Goal: Information Seeking & Learning: Find specific fact

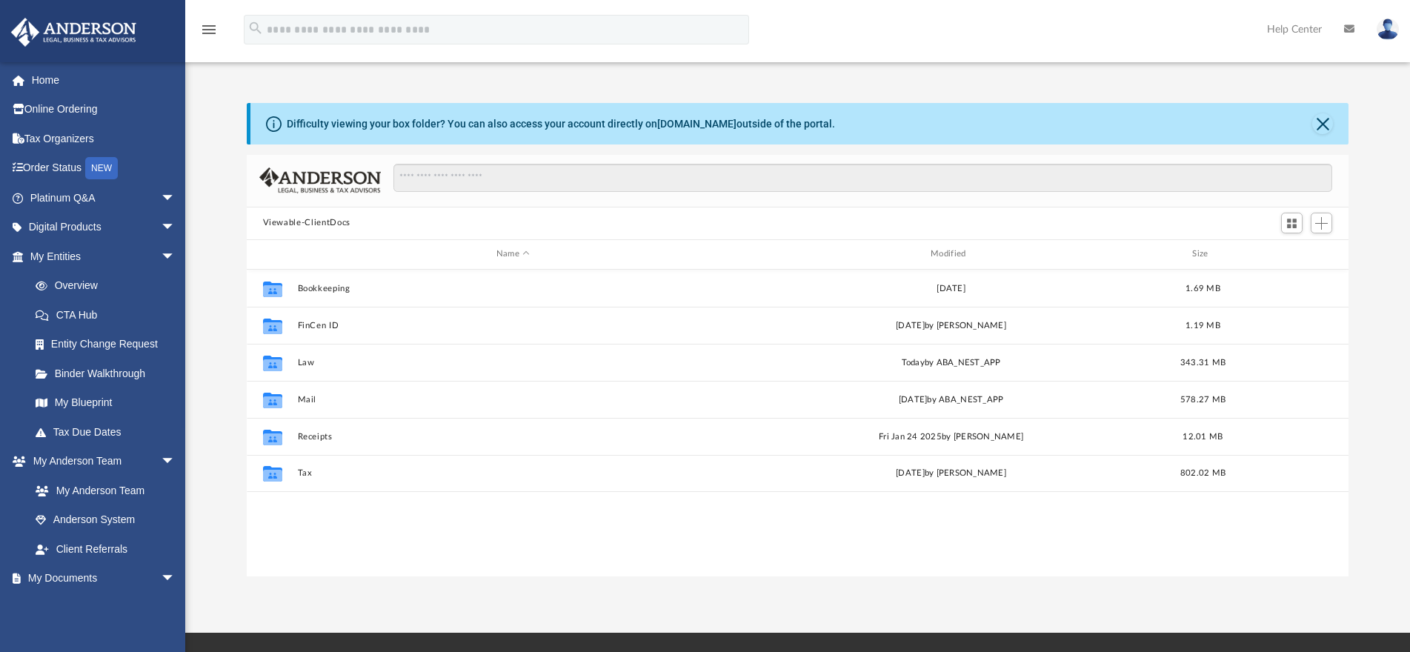
scroll to position [324, 1089]
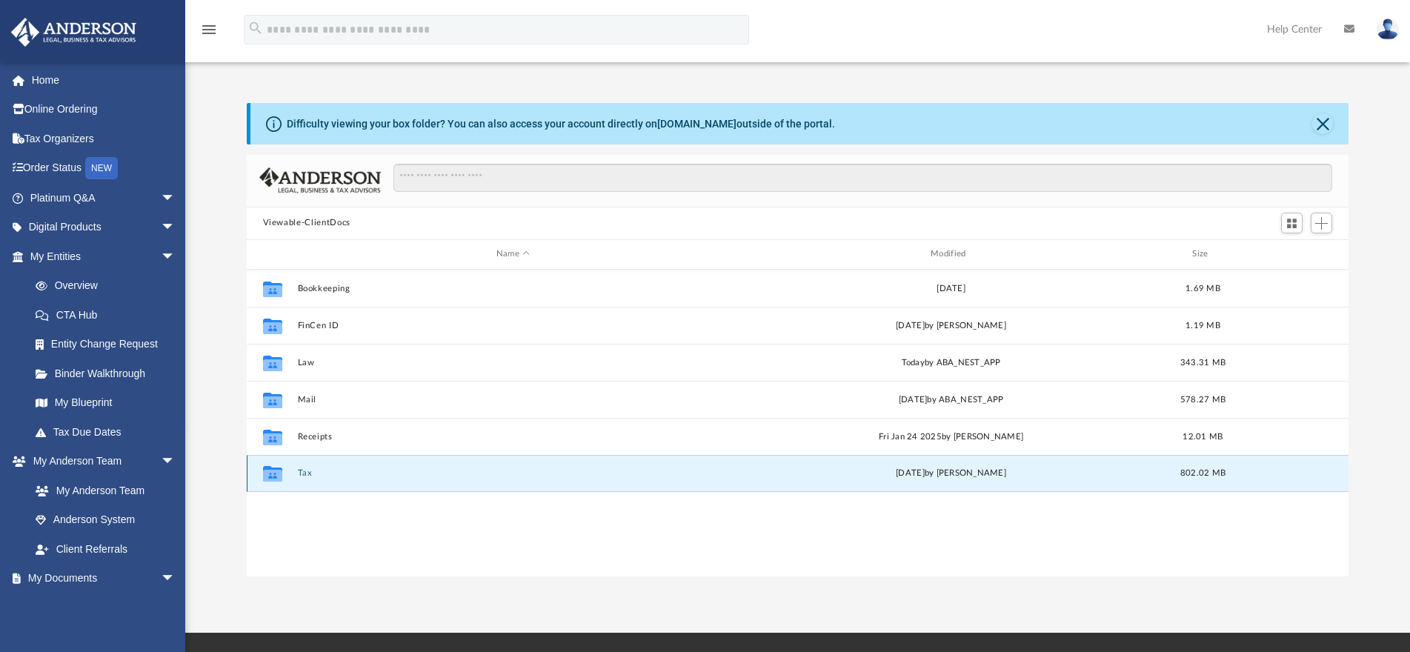
click at [309, 473] on button "Tax" at bounding box center [512, 473] width 431 height 10
click at [274, 477] on icon "grid" at bounding box center [271, 474] width 19 height 16
click at [302, 472] on button "Tax" at bounding box center [512, 473] width 431 height 10
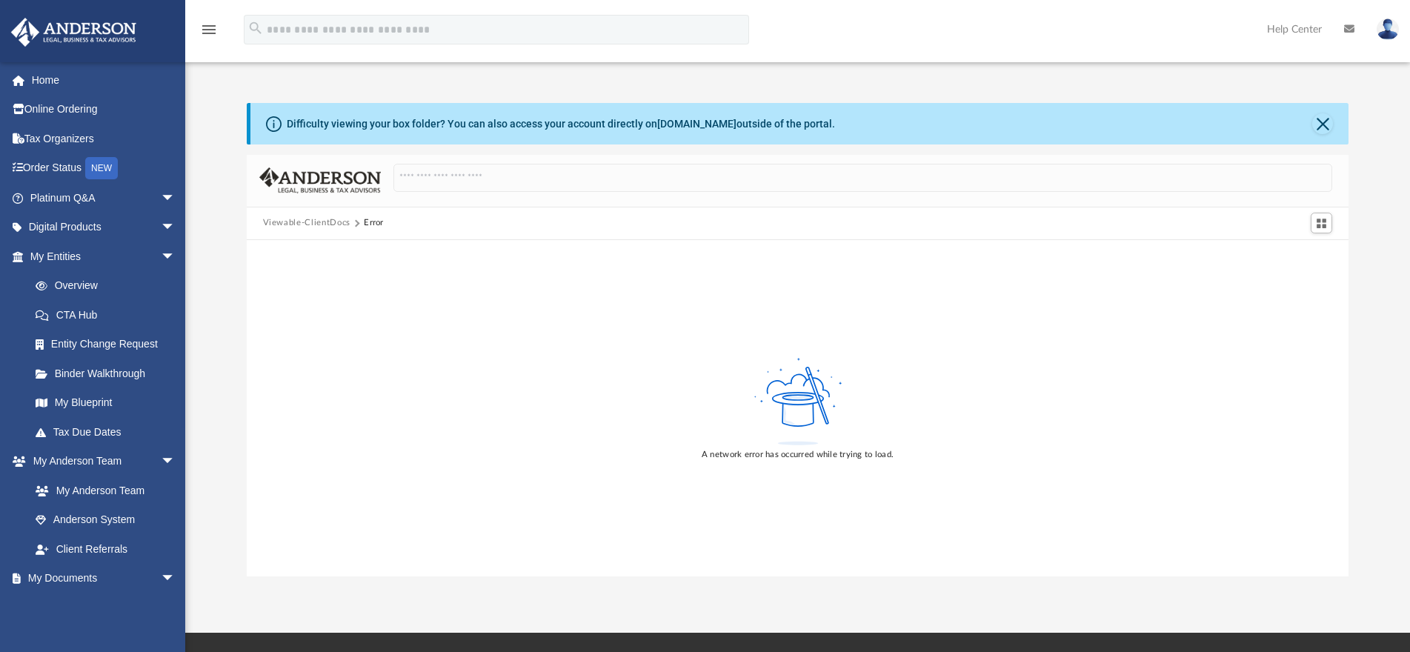
click at [327, 222] on button "Viewable-ClientDocs" at bounding box center [306, 222] width 87 height 13
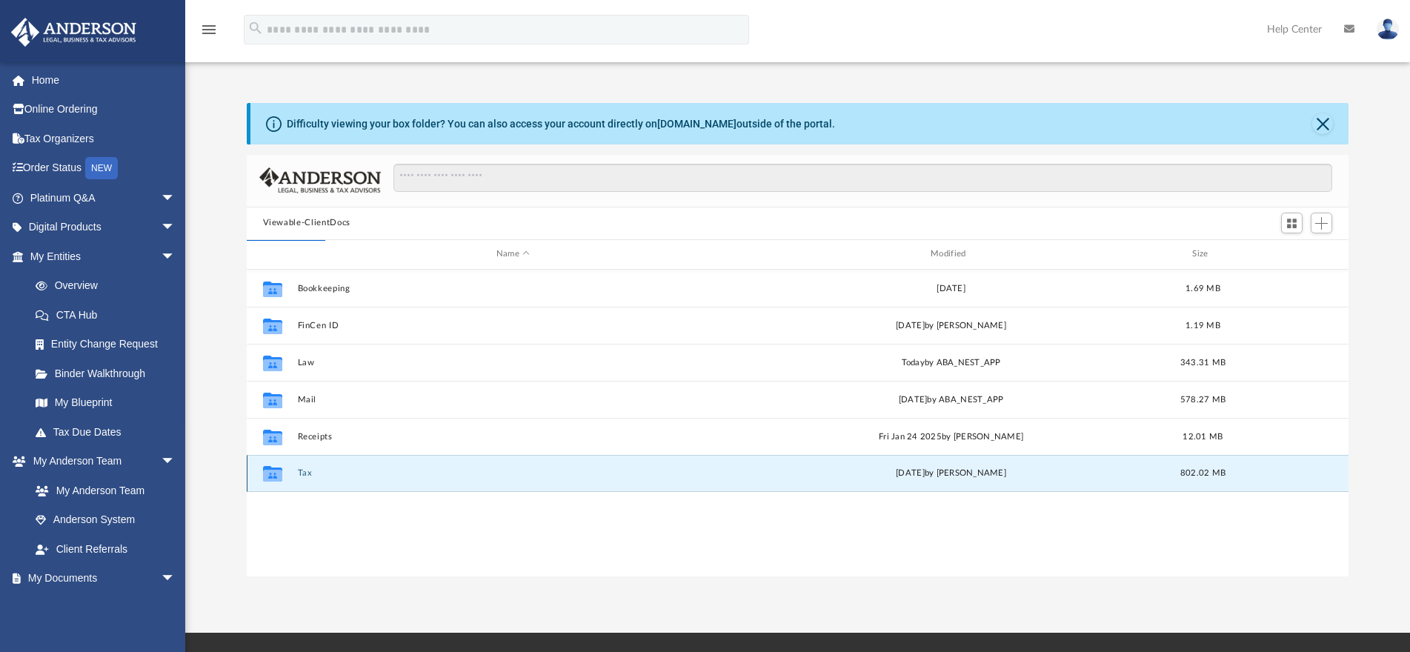
click at [303, 476] on button "Tax" at bounding box center [512, 473] width 431 height 10
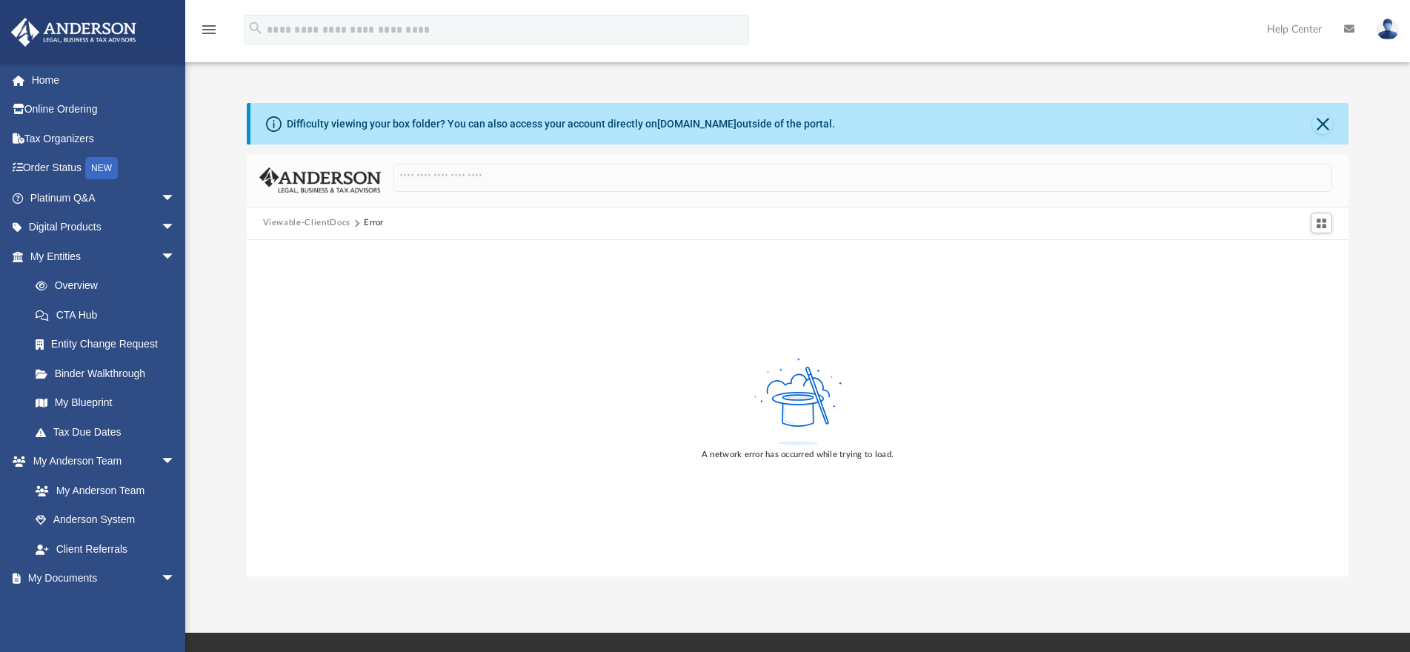
click at [302, 222] on button "Viewable-ClientDocs" at bounding box center [306, 222] width 87 height 13
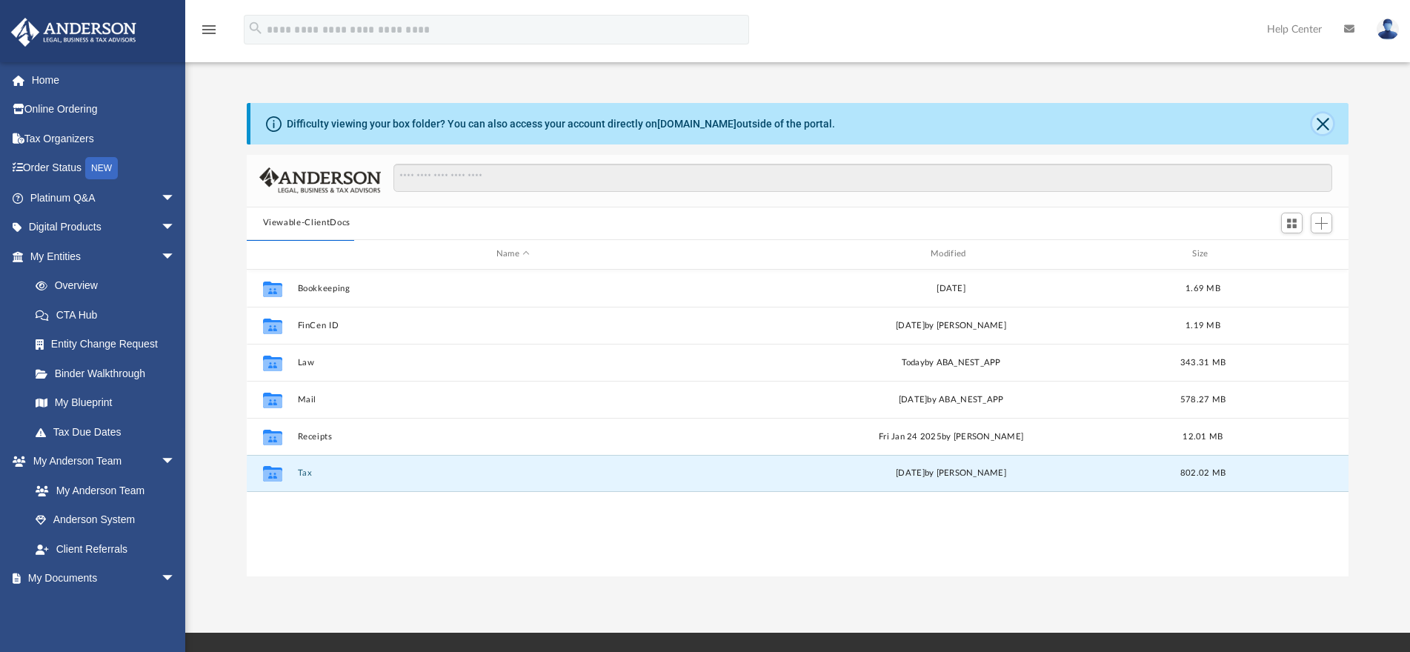
click at [1317, 127] on button "Close" at bounding box center [1322, 123] width 21 height 21
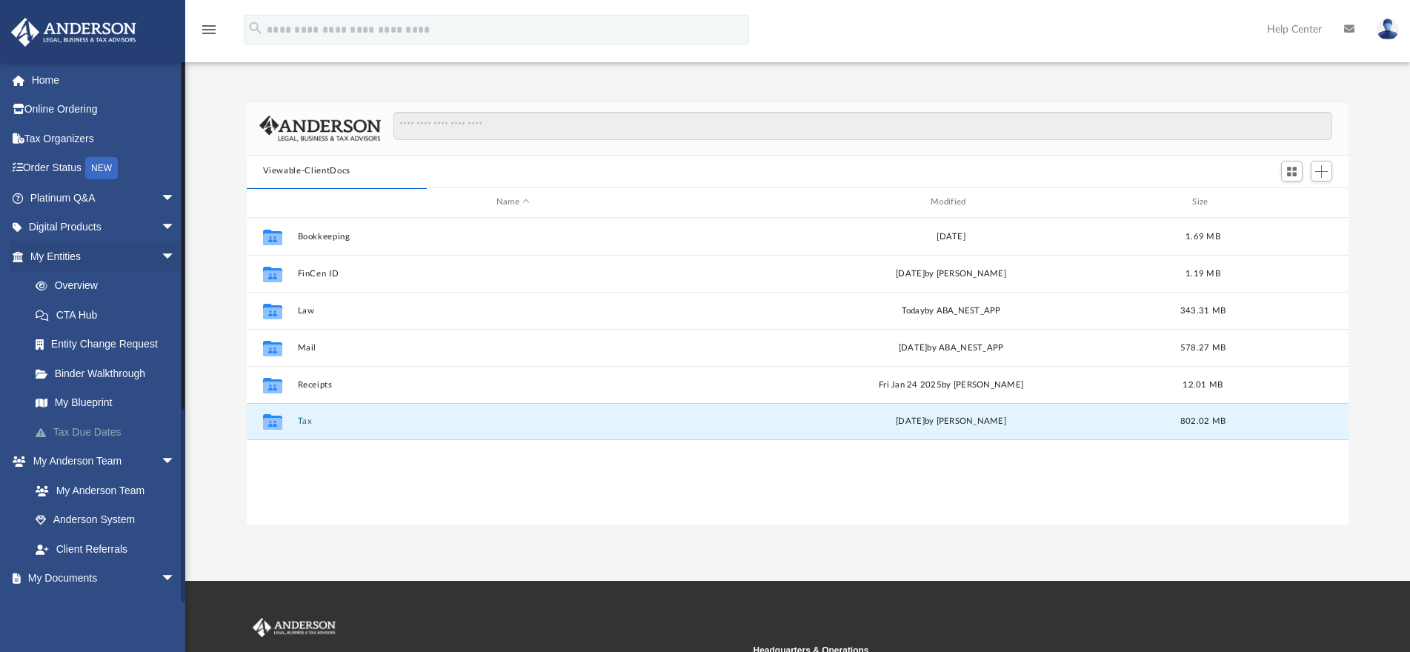
click at [83, 426] on link "Tax Due Dates" at bounding box center [109, 432] width 177 height 30
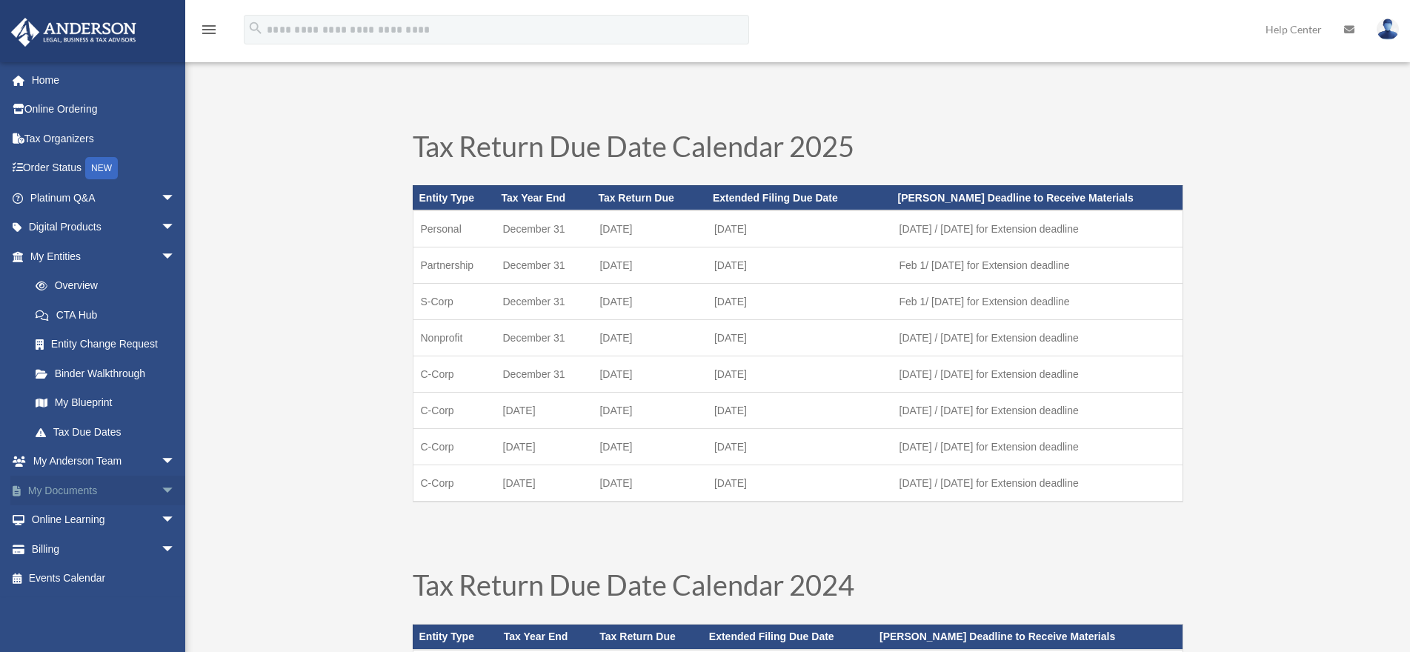
click at [61, 490] on link "My Documents arrow_drop_down" at bounding box center [103, 491] width 187 height 30
click at [68, 489] on link "My Documents arrow_drop_down" at bounding box center [103, 491] width 187 height 30
click at [161, 492] on span "arrow_drop_down" at bounding box center [176, 491] width 30 height 30
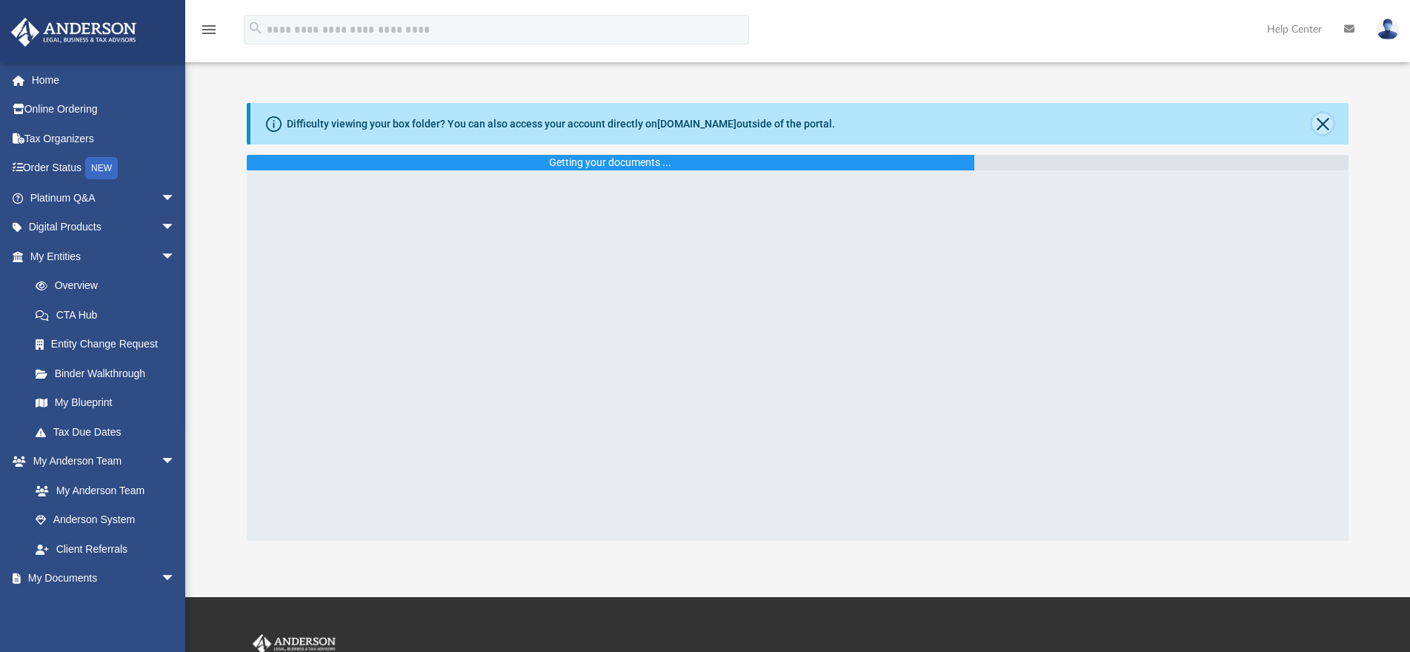
click at [1322, 129] on button "Close" at bounding box center [1322, 123] width 21 height 21
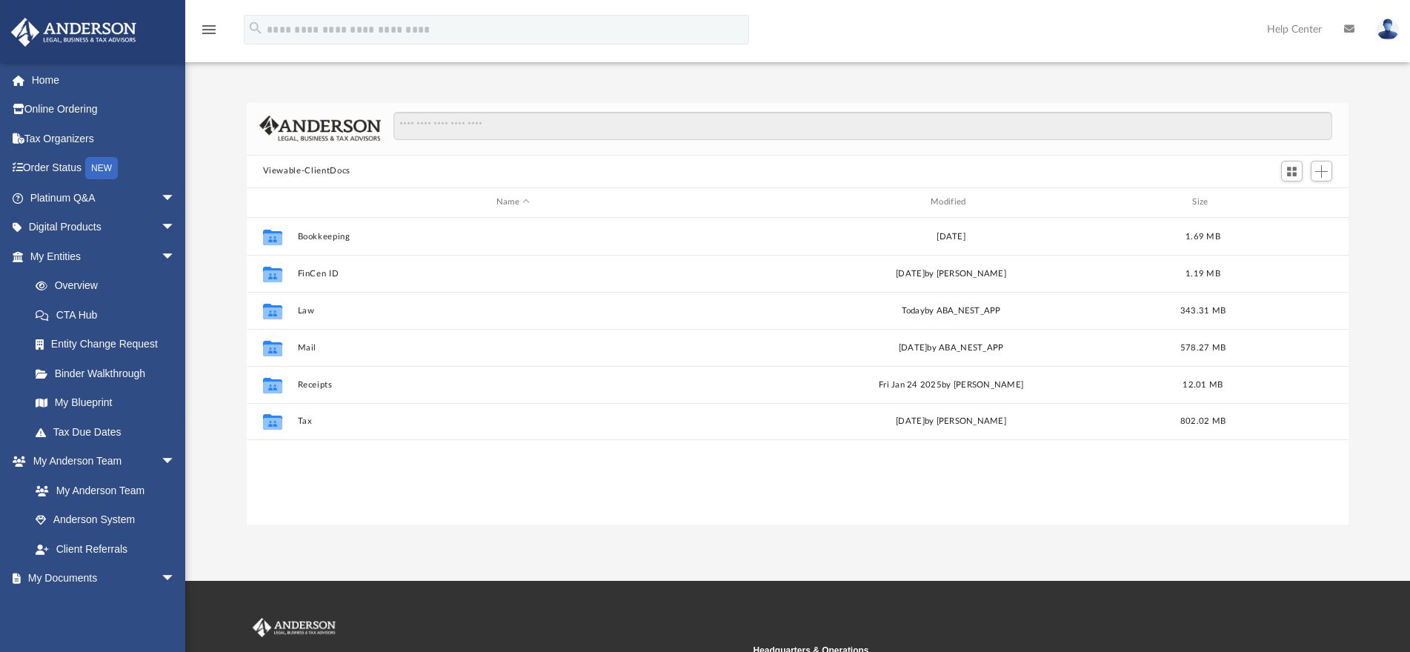
scroll to position [324, 1089]
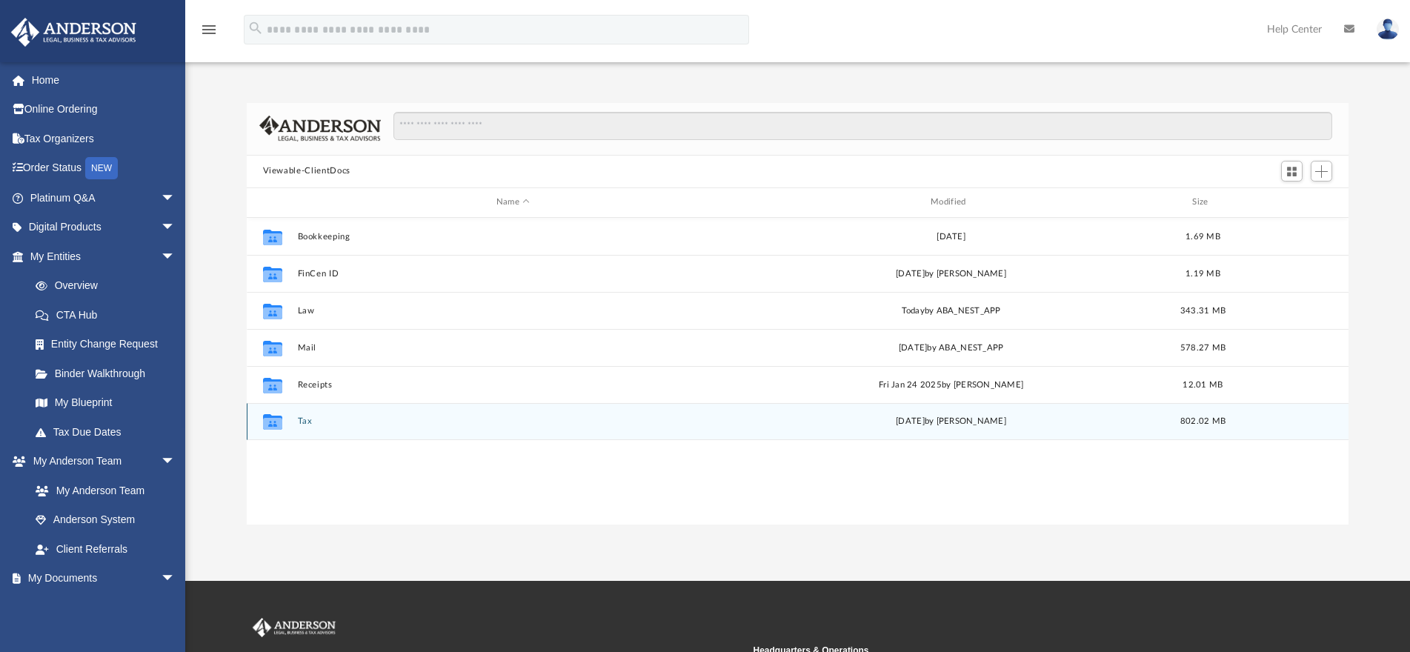
click at [302, 420] on button "Tax" at bounding box center [512, 421] width 431 height 10
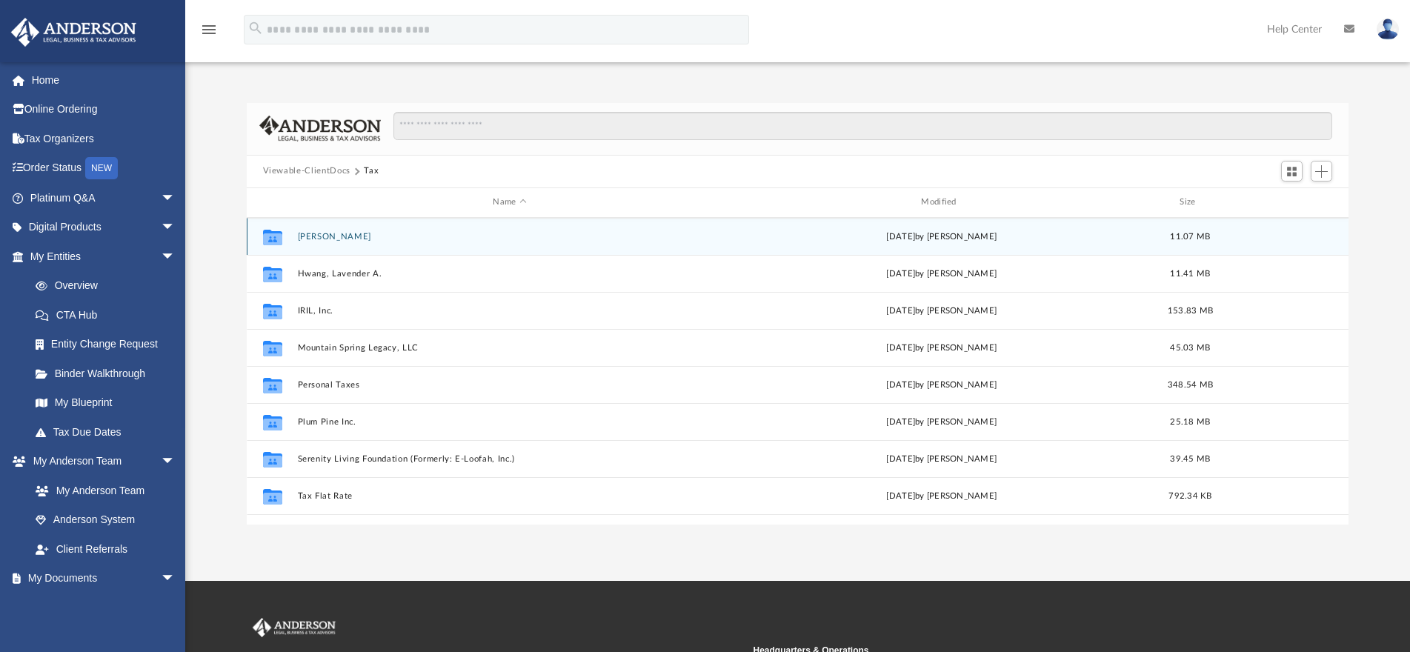
scroll to position [222, 0]
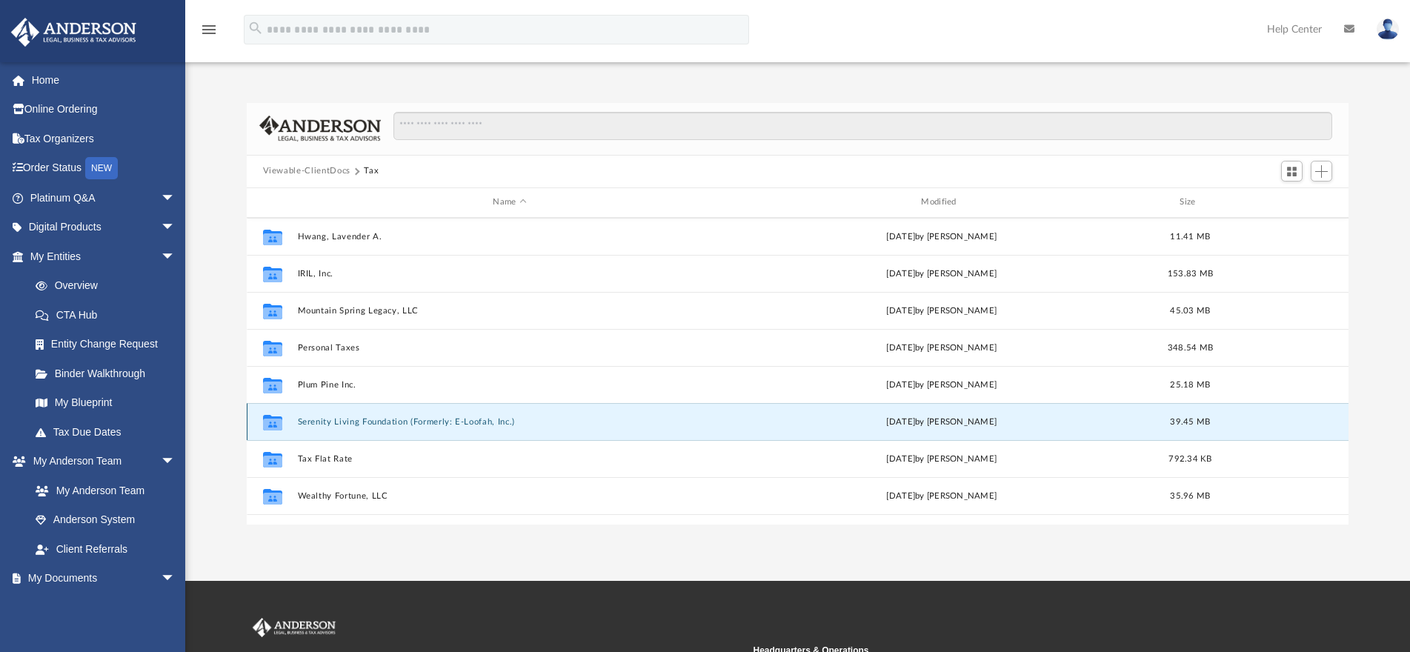
click at [338, 418] on button "Serenity Living Foundation (Formerly: E-Loofah, Inc.)" at bounding box center [509, 422] width 425 height 10
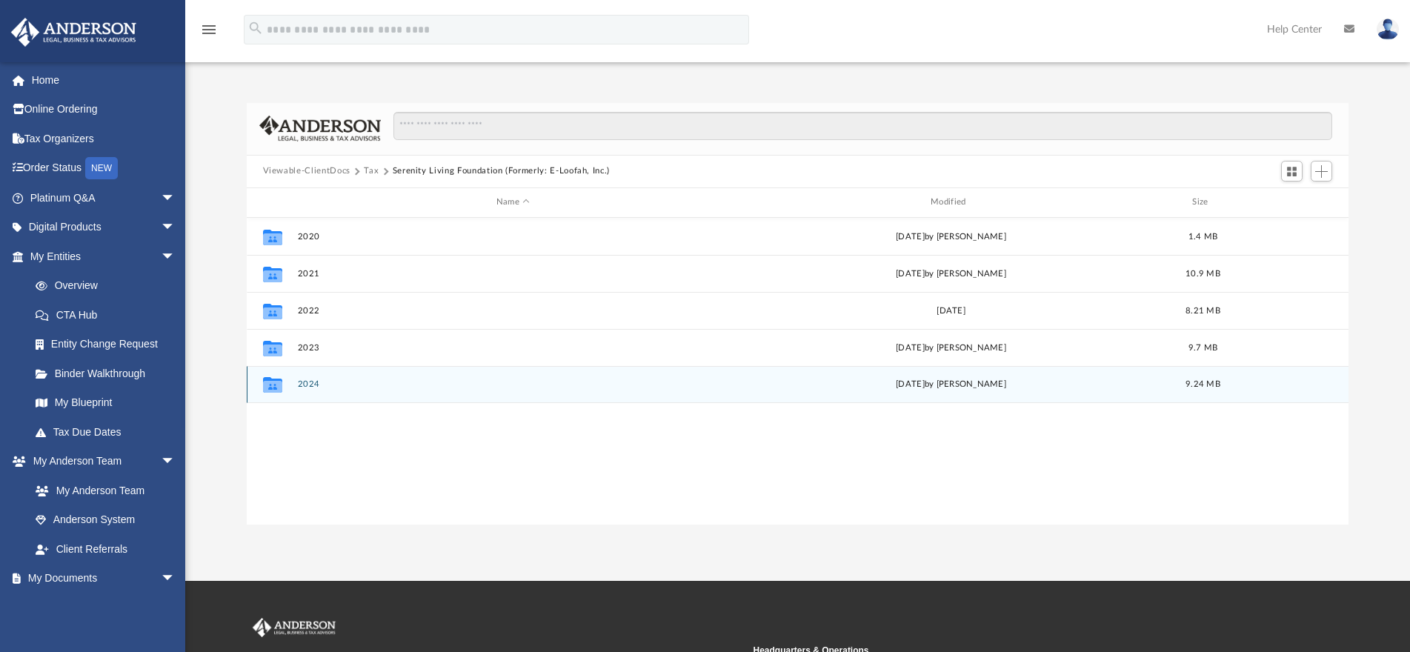
click at [313, 387] on button "2024" at bounding box center [512, 384] width 431 height 10
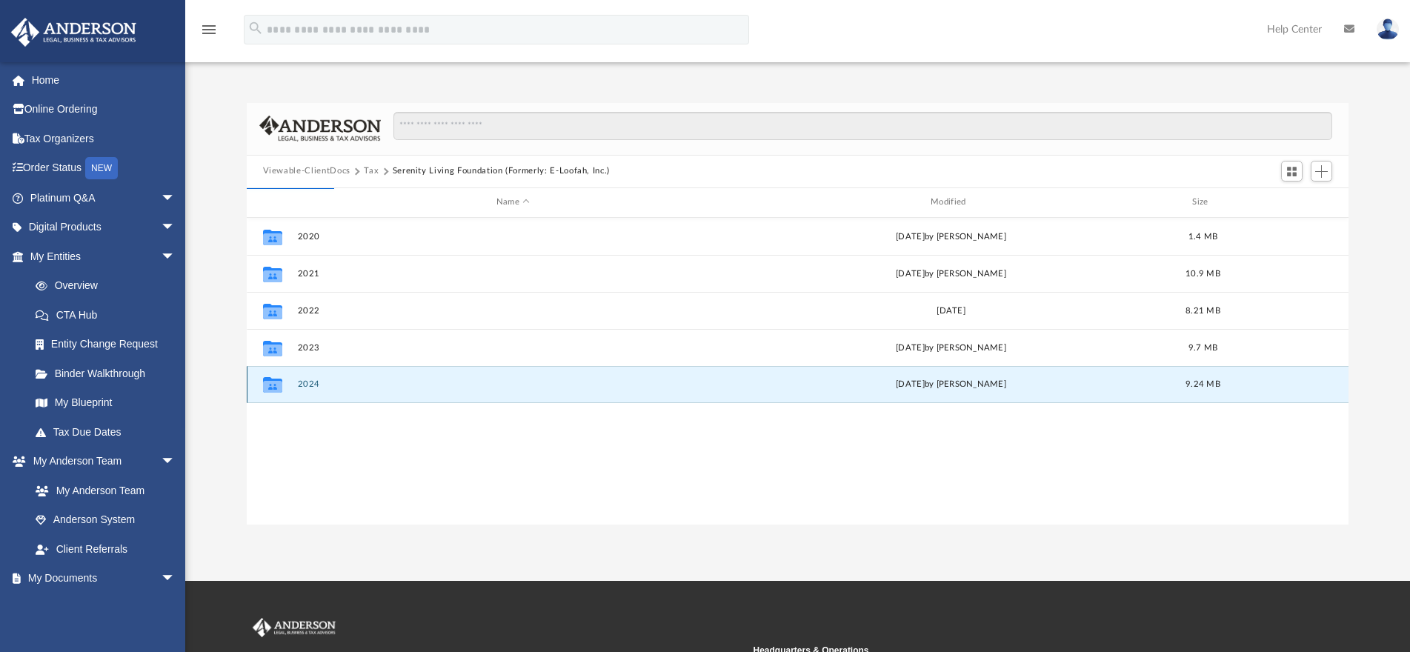
click at [315, 380] on button "2024" at bounding box center [512, 384] width 431 height 10
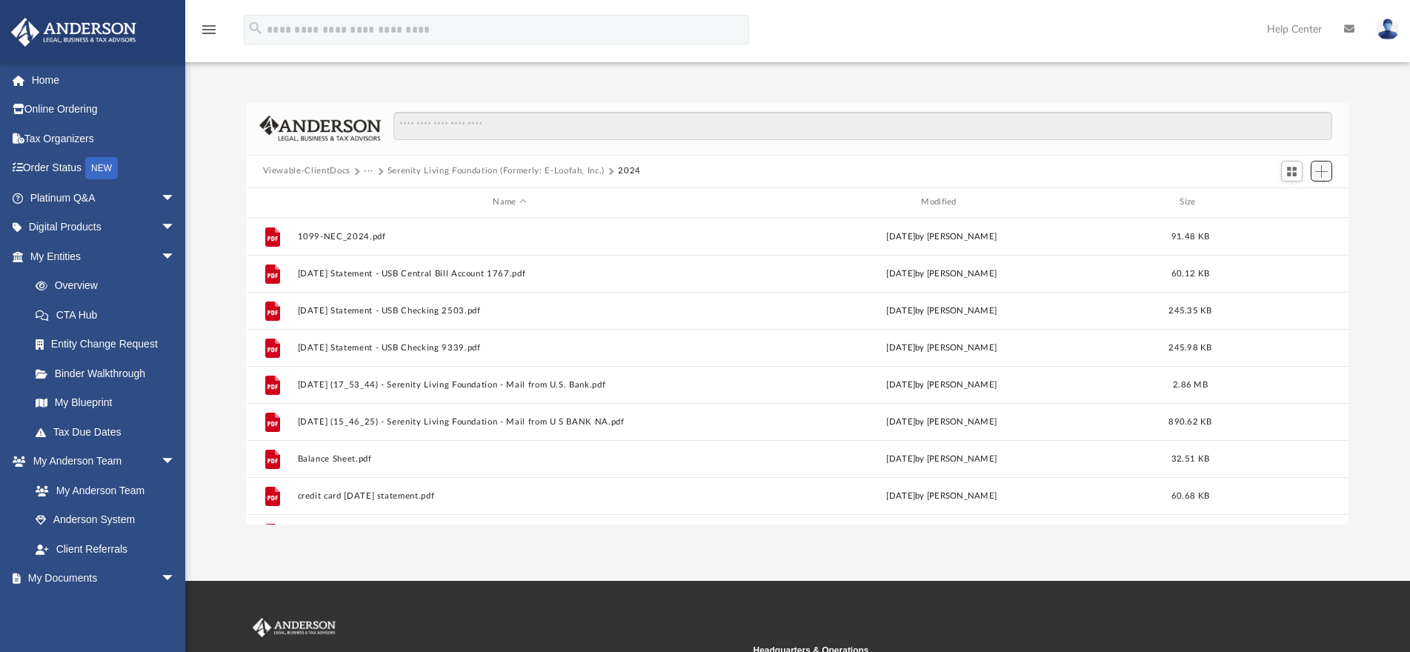
click at [1316, 173] on span "Add" at bounding box center [1321, 171] width 13 height 13
click at [1288, 202] on li "Upload" at bounding box center [1299, 201] width 47 height 16
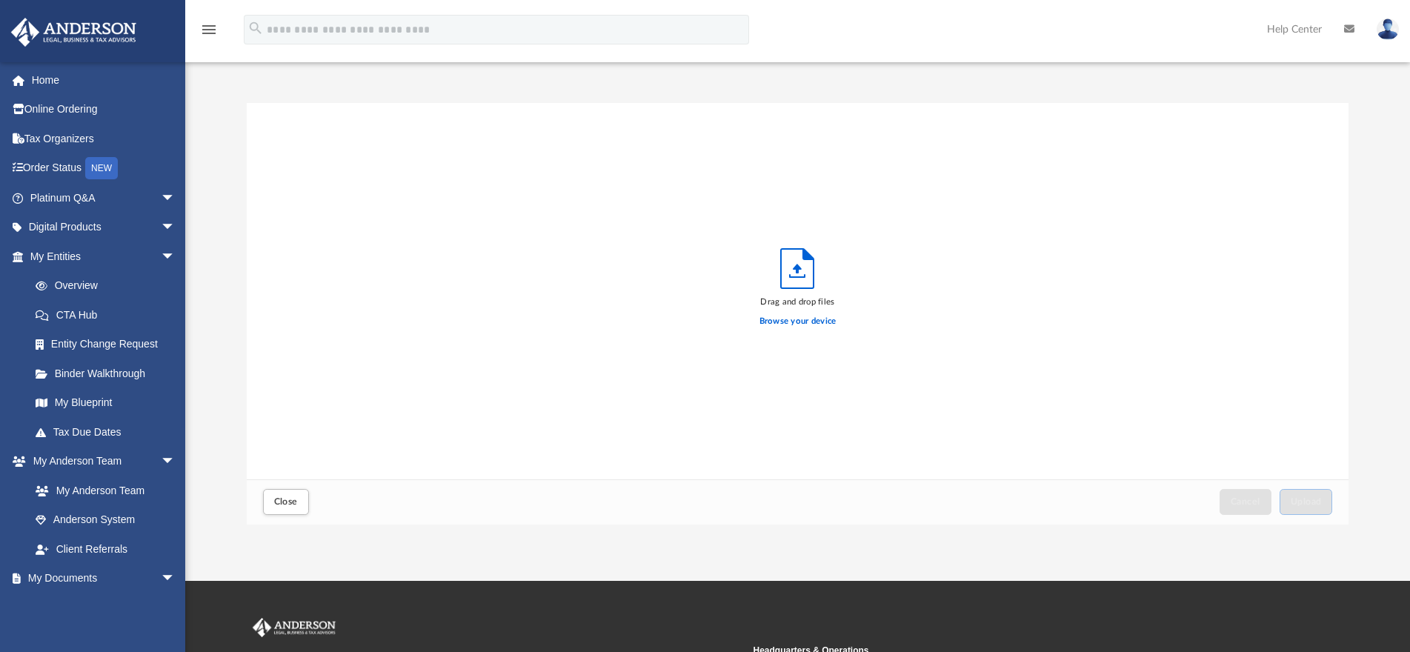
scroll to position [363, 1089]
click at [810, 324] on label "Browse your device" at bounding box center [797, 321] width 77 height 13
click at [0, 0] on input "Browse your device" at bounding box center [0, 0] width 0 height 0
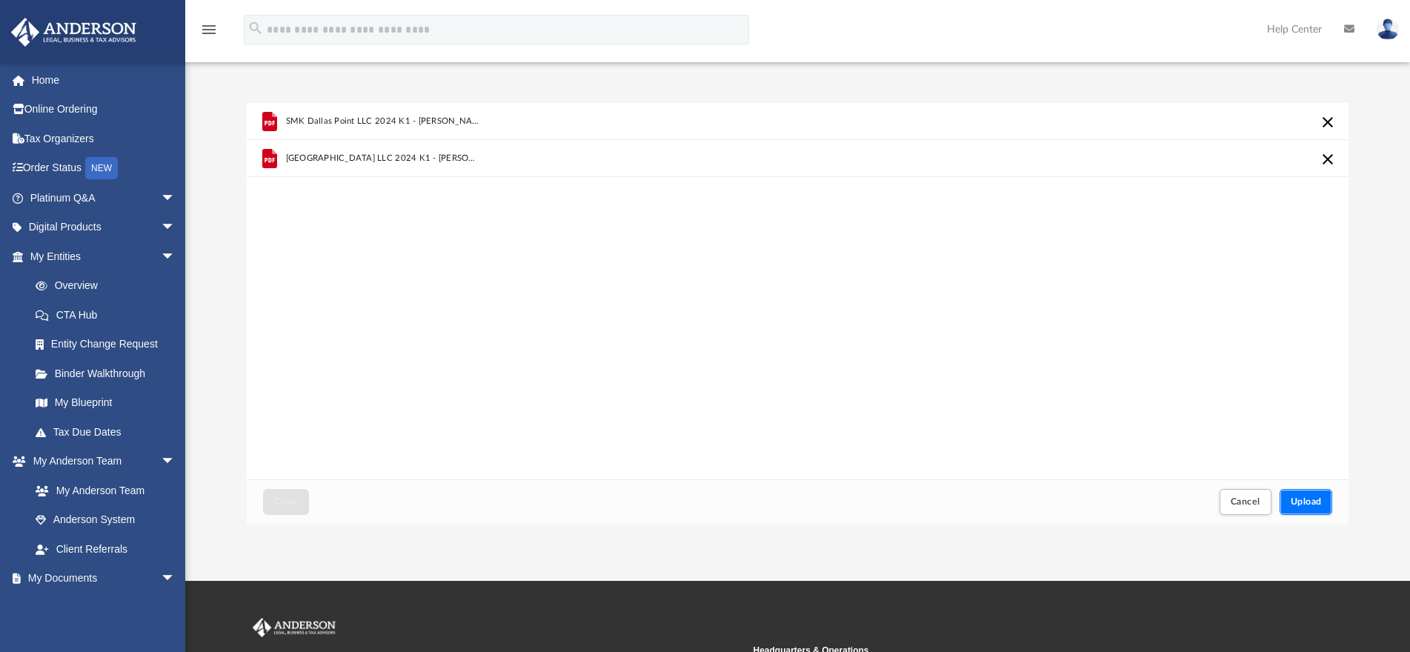
click at [1316, 502] on span "Upload" at bounding box center [1305, 501] width 31 height 9
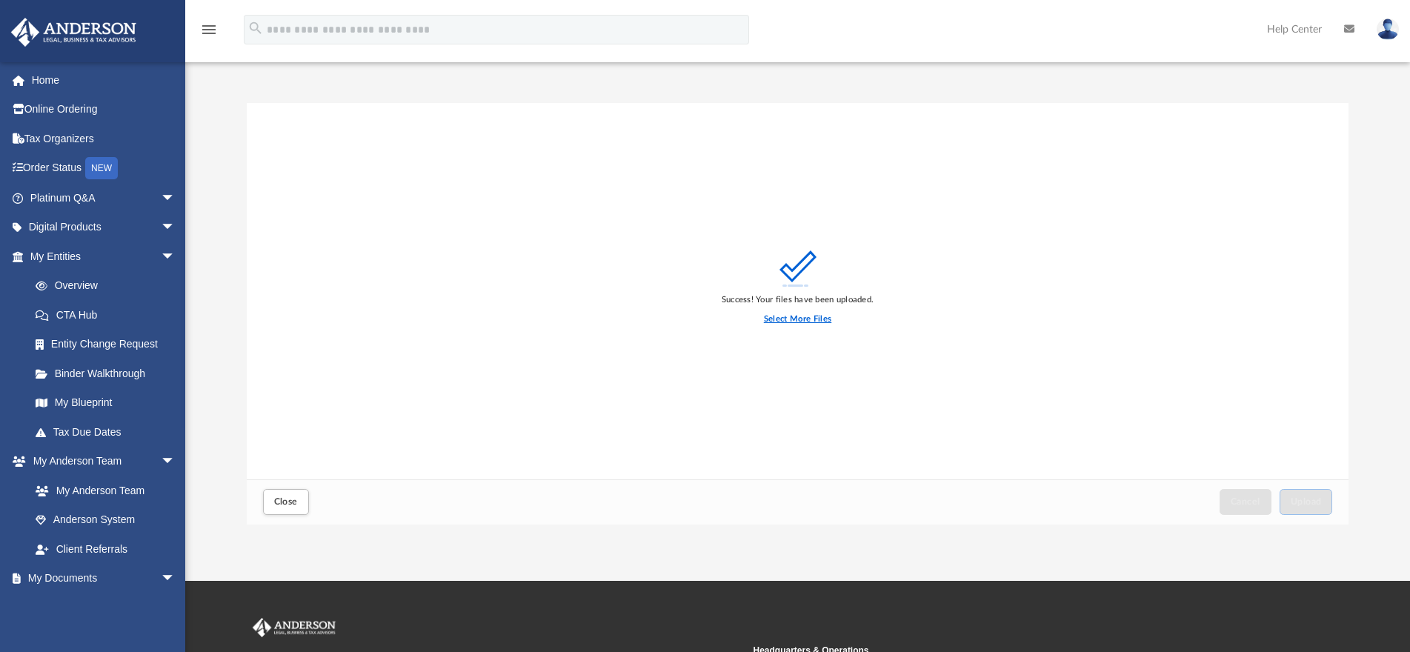
click at [807, 319] on label "Select More Files" at bounding box center [797, 319] width 67 height 13
click at [0, 0] on input "Select More Files" at bounding box center [0, 0] width 0 height 0
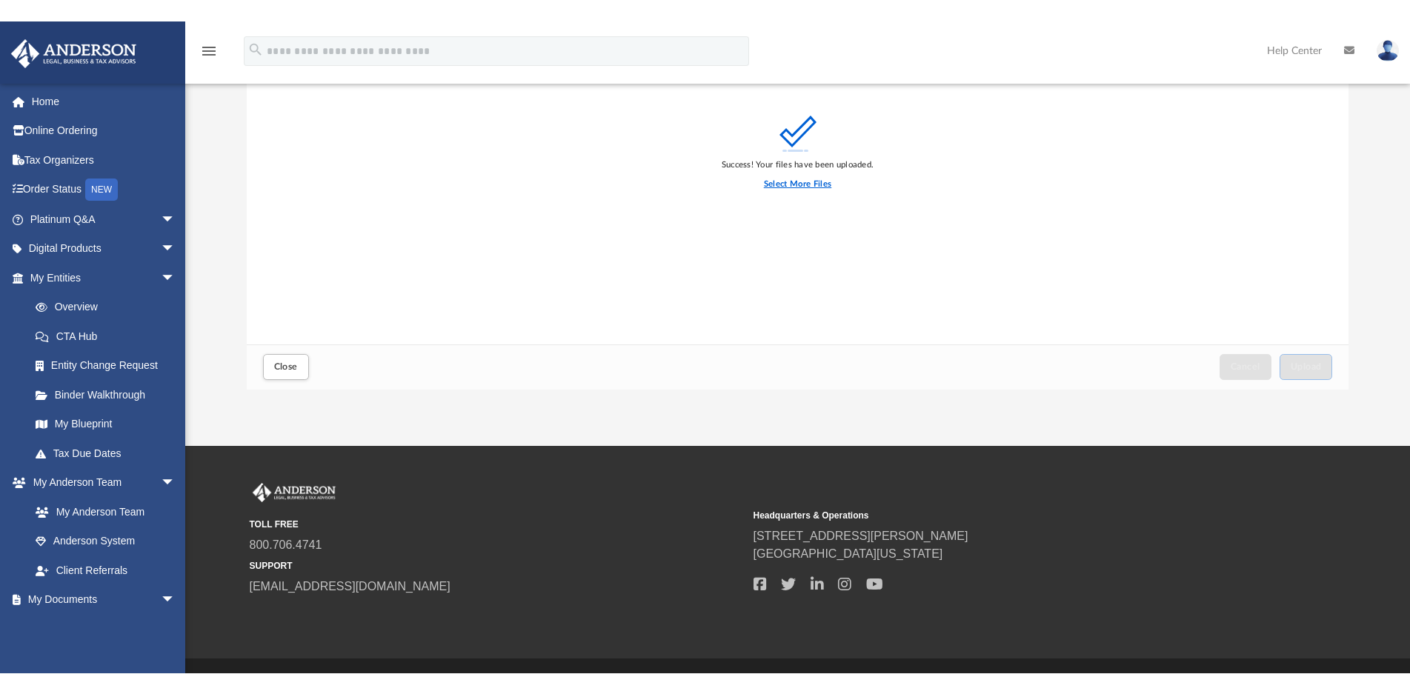
scroll to position [0, 0]
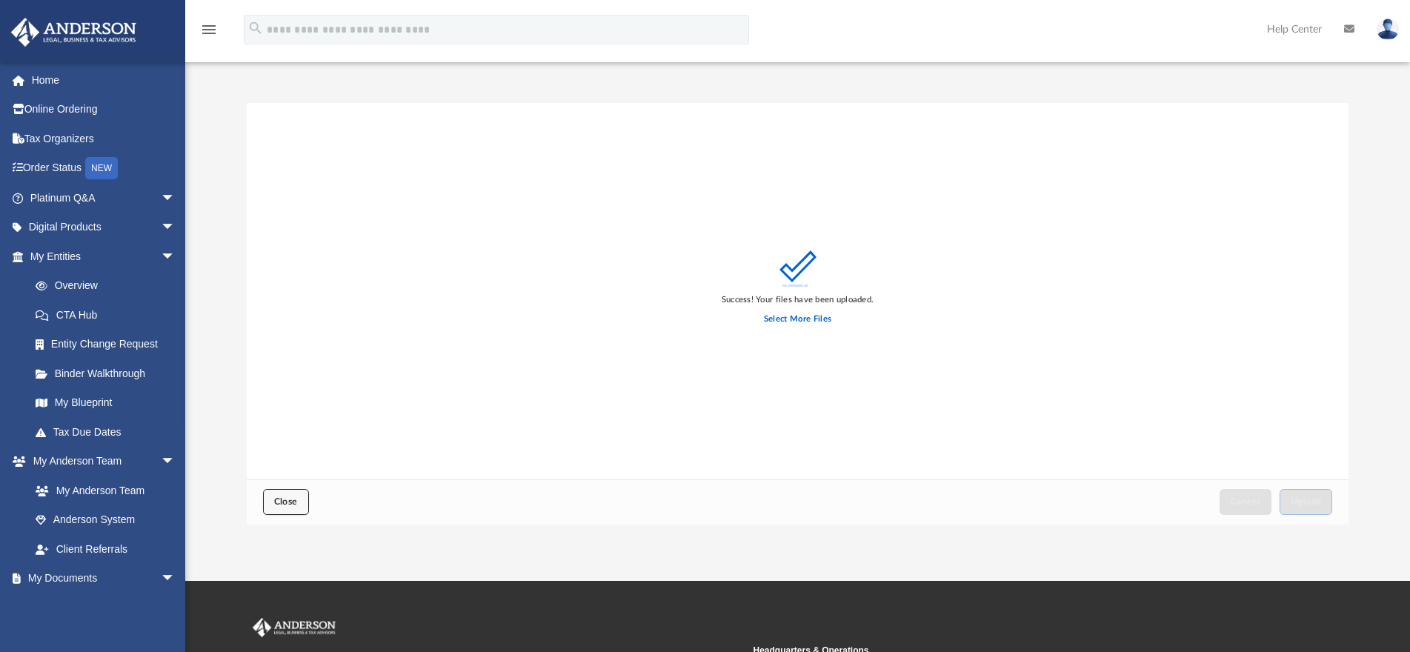
click at [287, 501] on span "Close" at bounding box center [286, 501] width 24 height 9
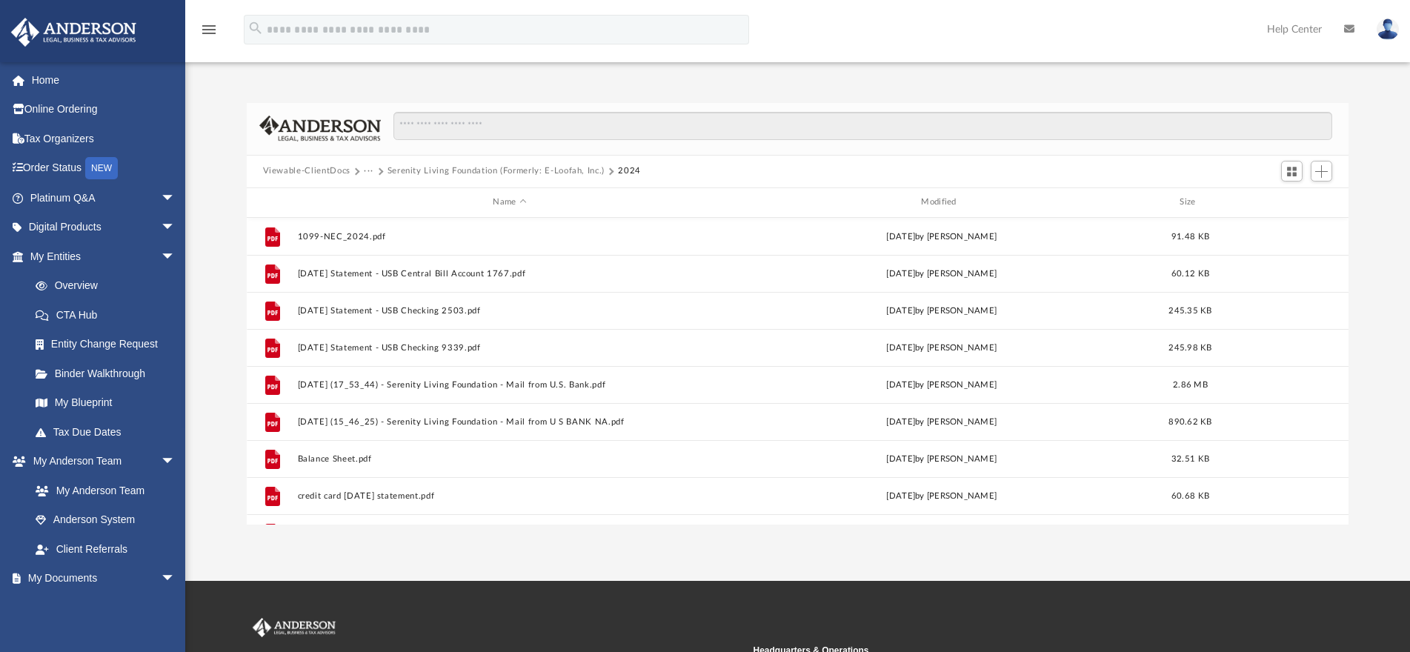
click at [368, 171] on button "···" at bounding box center [369, 170] width 10 height 13
click at [366, 168] on button "···" at bounding box center [369, 170] width 10 height 13
click at [319, 172] on button "Viewable-ClientDocs" at bounding box center [306, 170] width 87 height 13
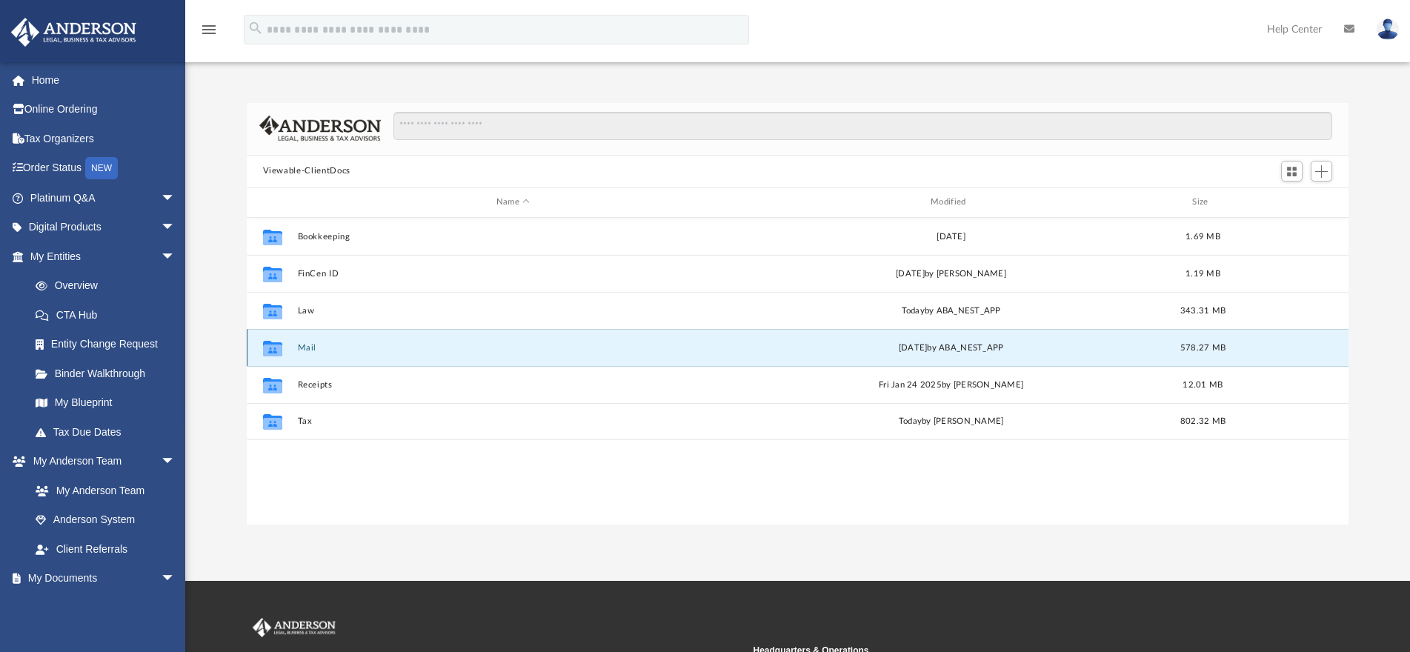
click at [304, 349] on button "Mail" at bounding box center [512, 348] width 431 height 10
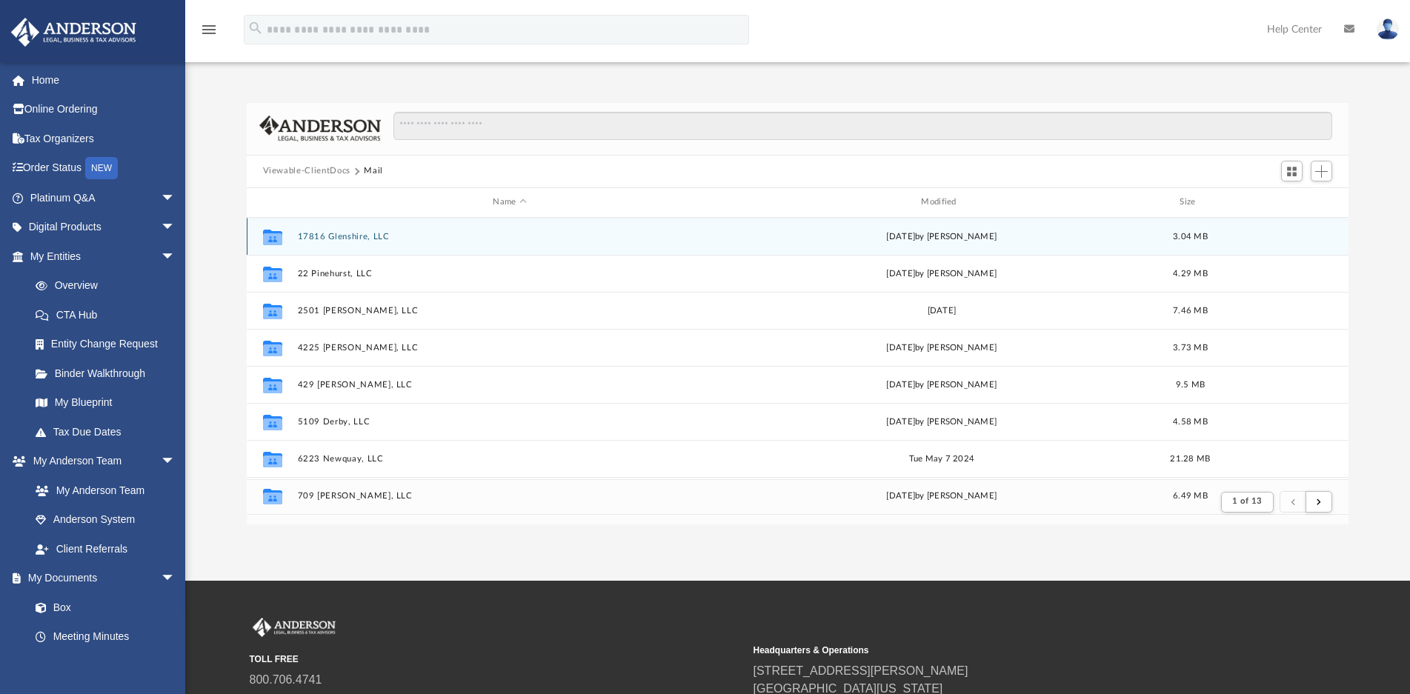
scroll to position [279, 1089]
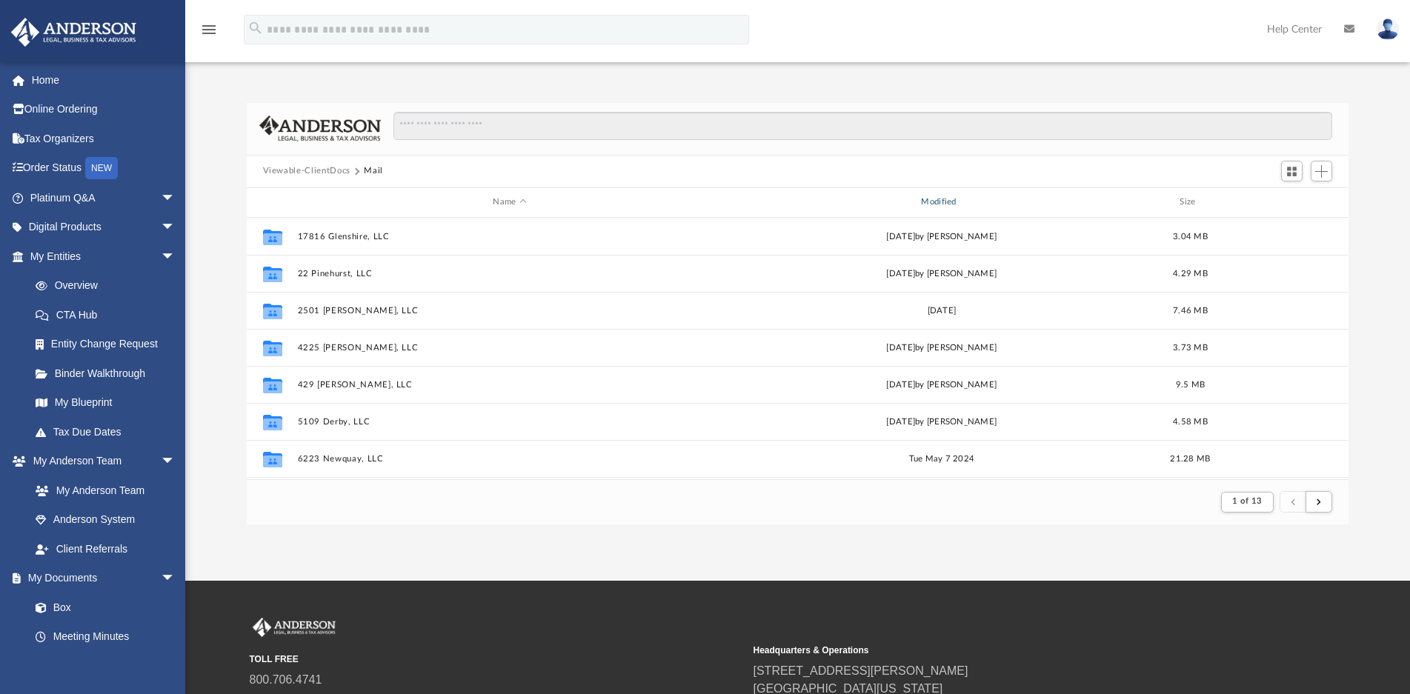
click at [949, 204] on div "Modified" at bounding box center [940, 202] width 425 height 13
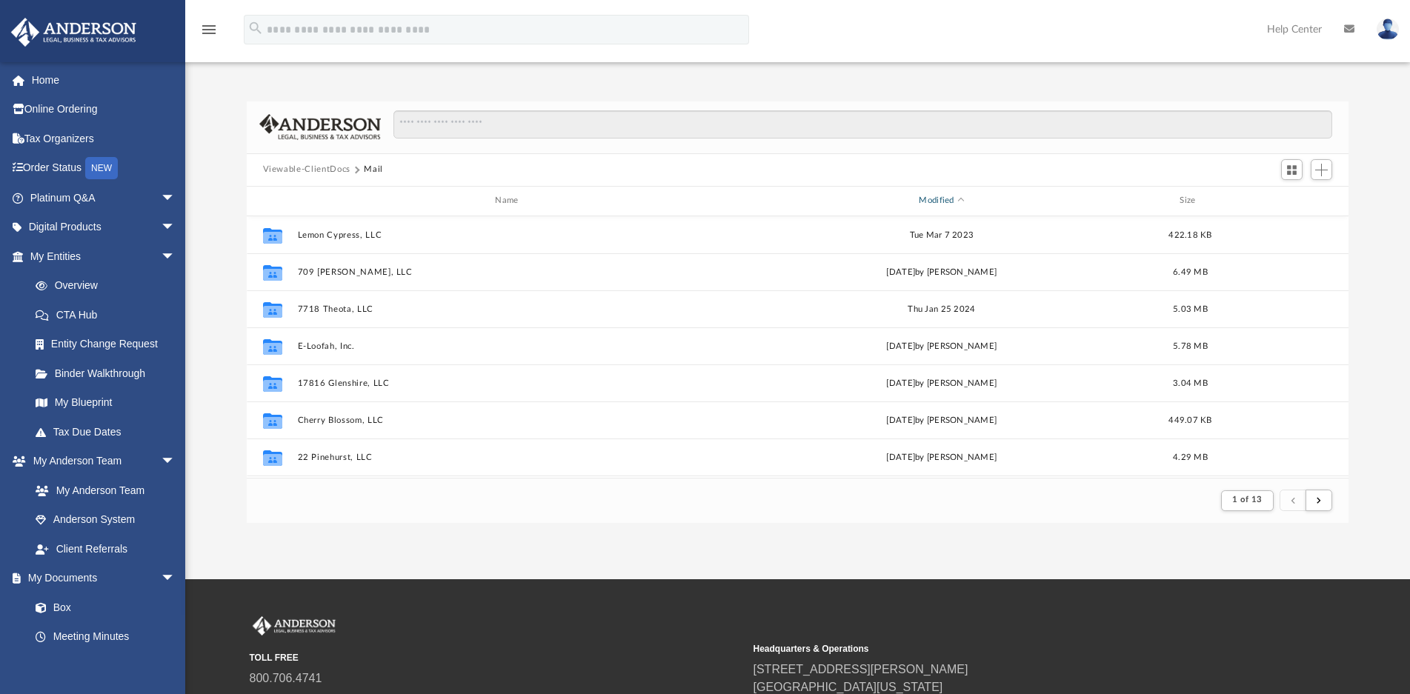
scroll to position [0, 0]
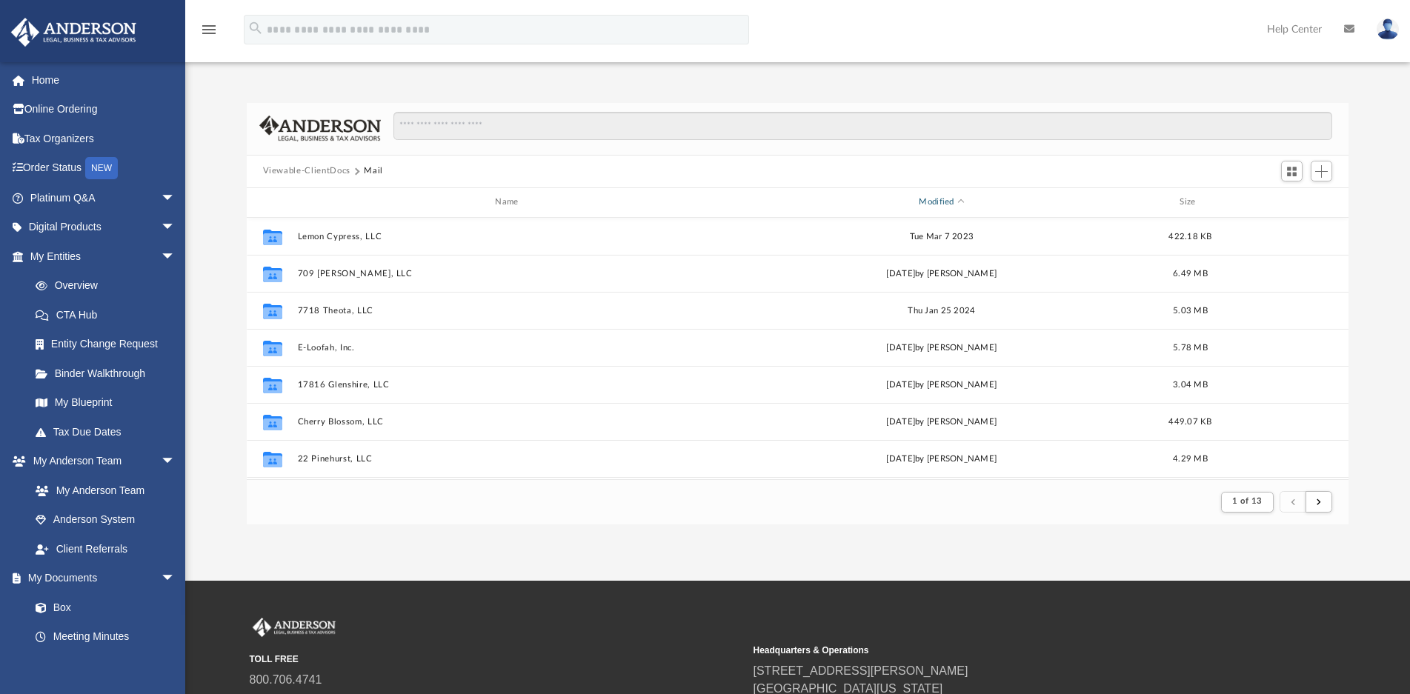
click at [959, 202] on span "Modified" at bounding box center [961, 202] width 6 height 6
click at [960, 203] on span "Modified" at bounding box center [961, 201] width 6 height 6
click at [960, 204] on span "Modified" at bounding box center [961, 202] width 6 height 6
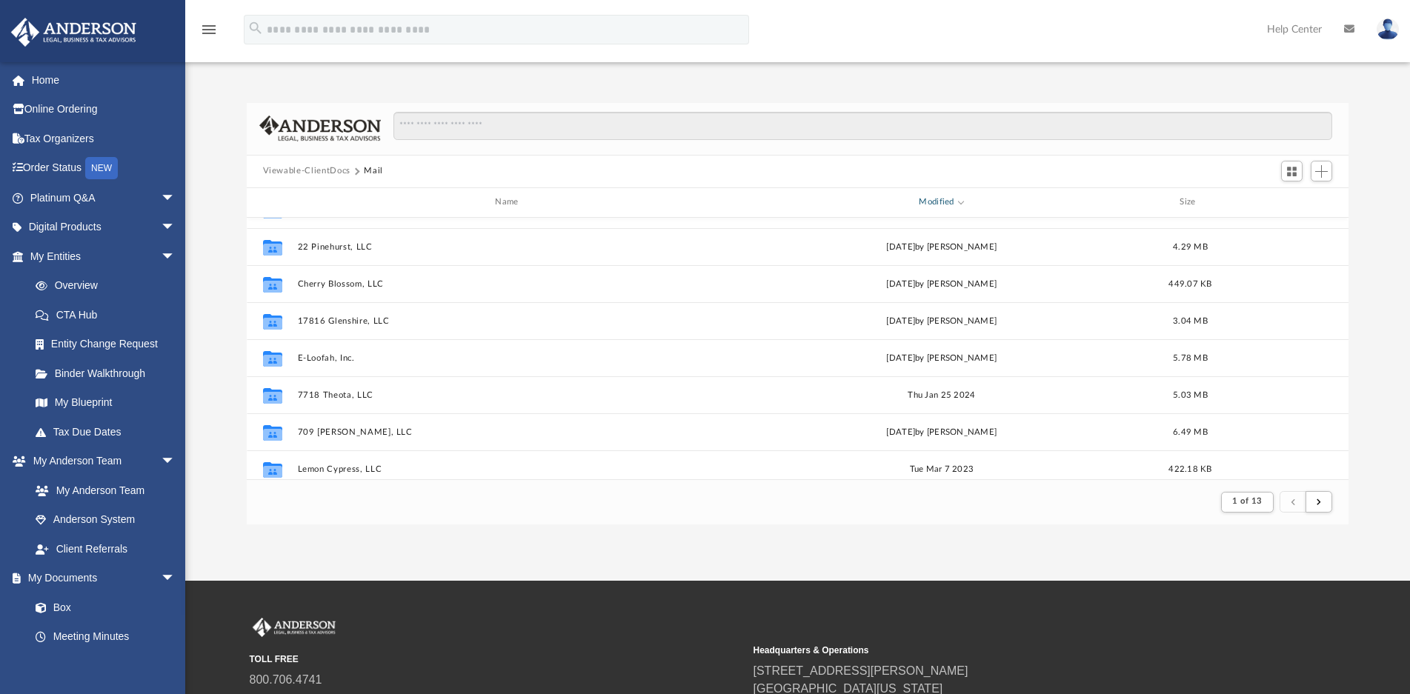
scroll to position [370, 0]
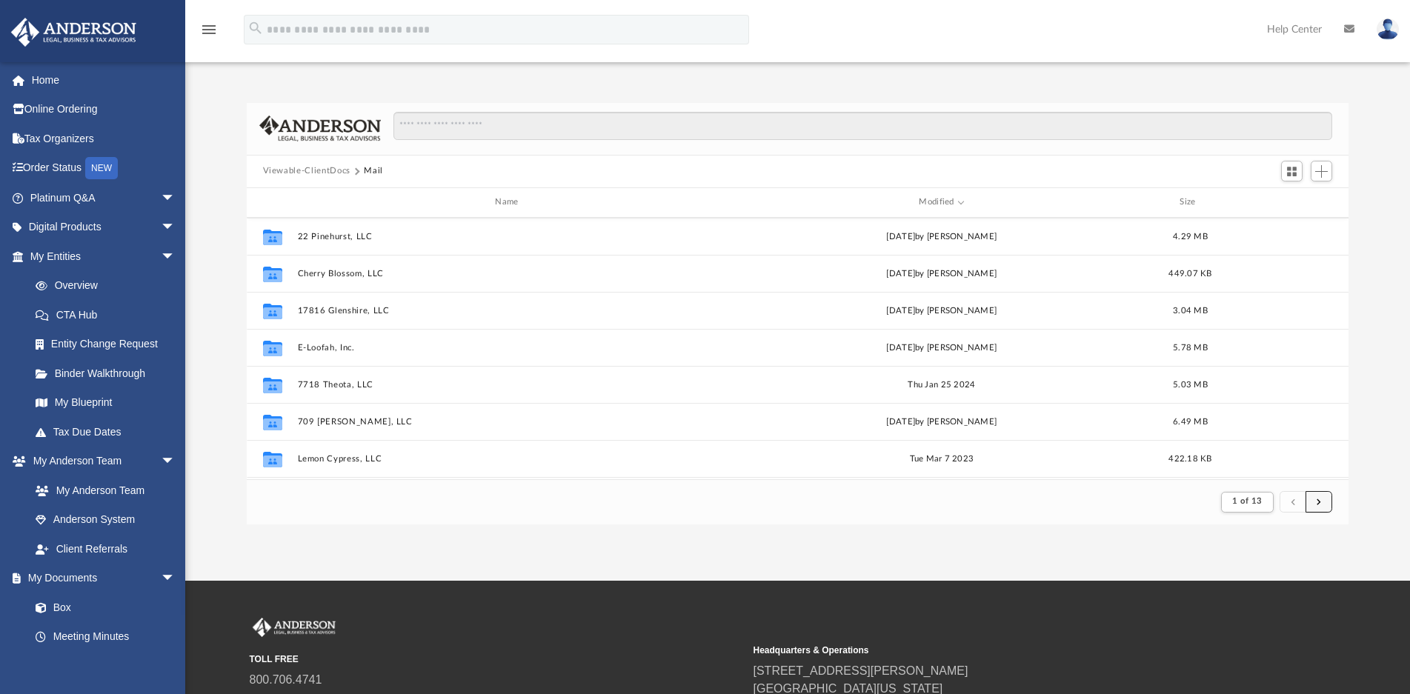
click at [1311, 504] on button "submit" at bounding box center [1318, 501] width 27 height 21
click at [1316, 504] on button "submit" at bounding box center [1318, 501] width 27 height 21
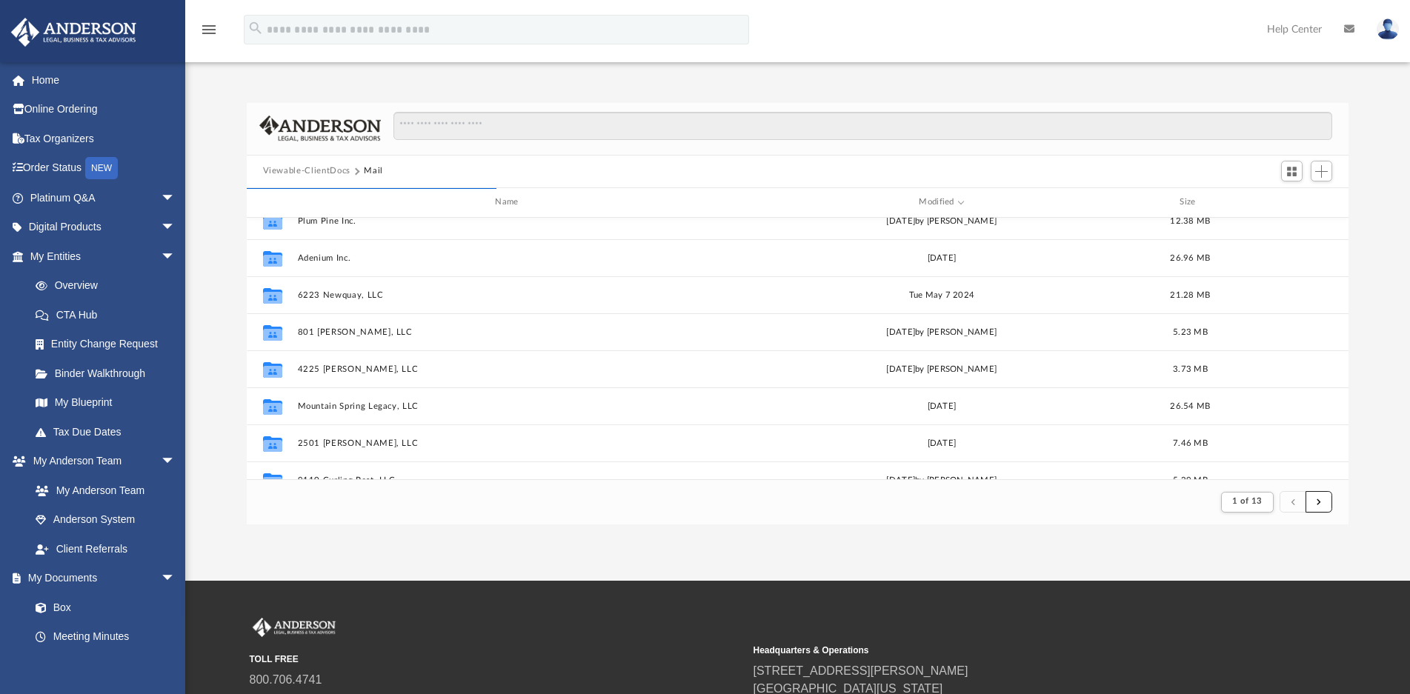
scroll to position [0, 0]
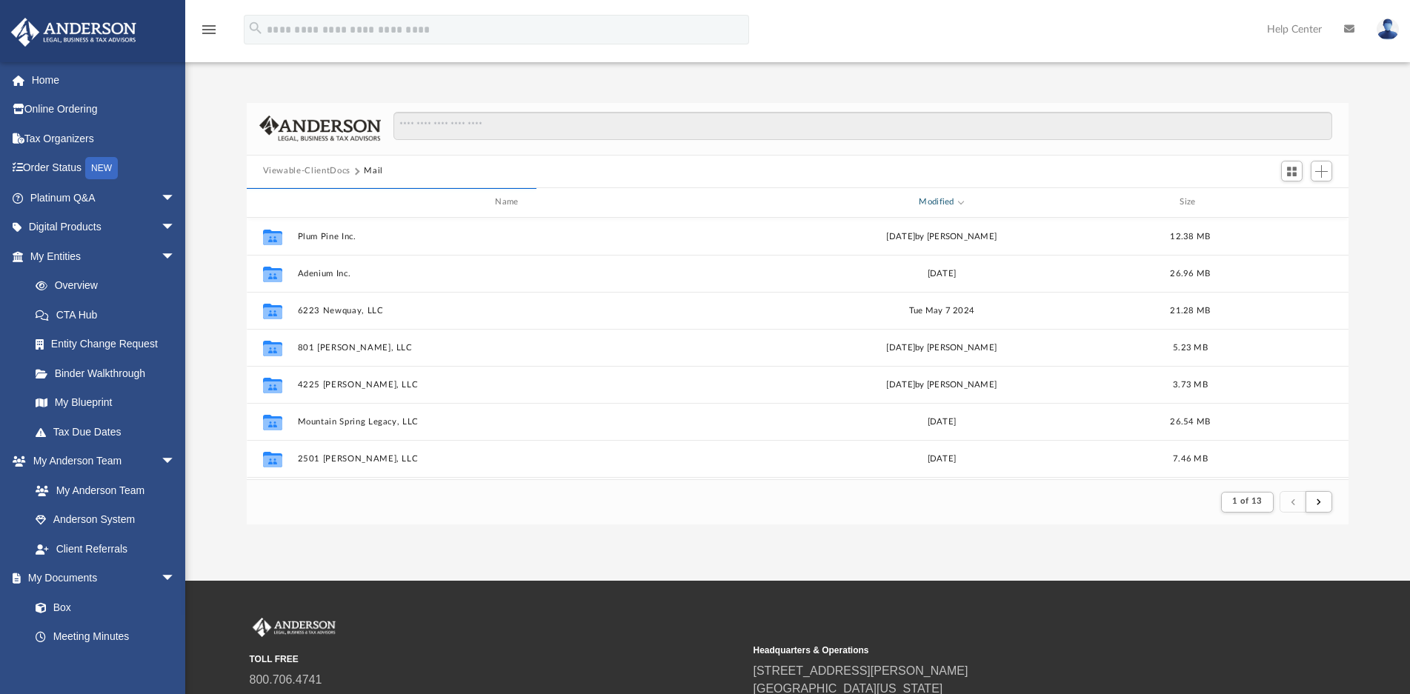
click at [960, 204] on span "Modified" at bounding box center [961, 201] width 6 height 6
click at [1322, 503] on button "submit" at bounding box center [1318, 501] width 27 height 21
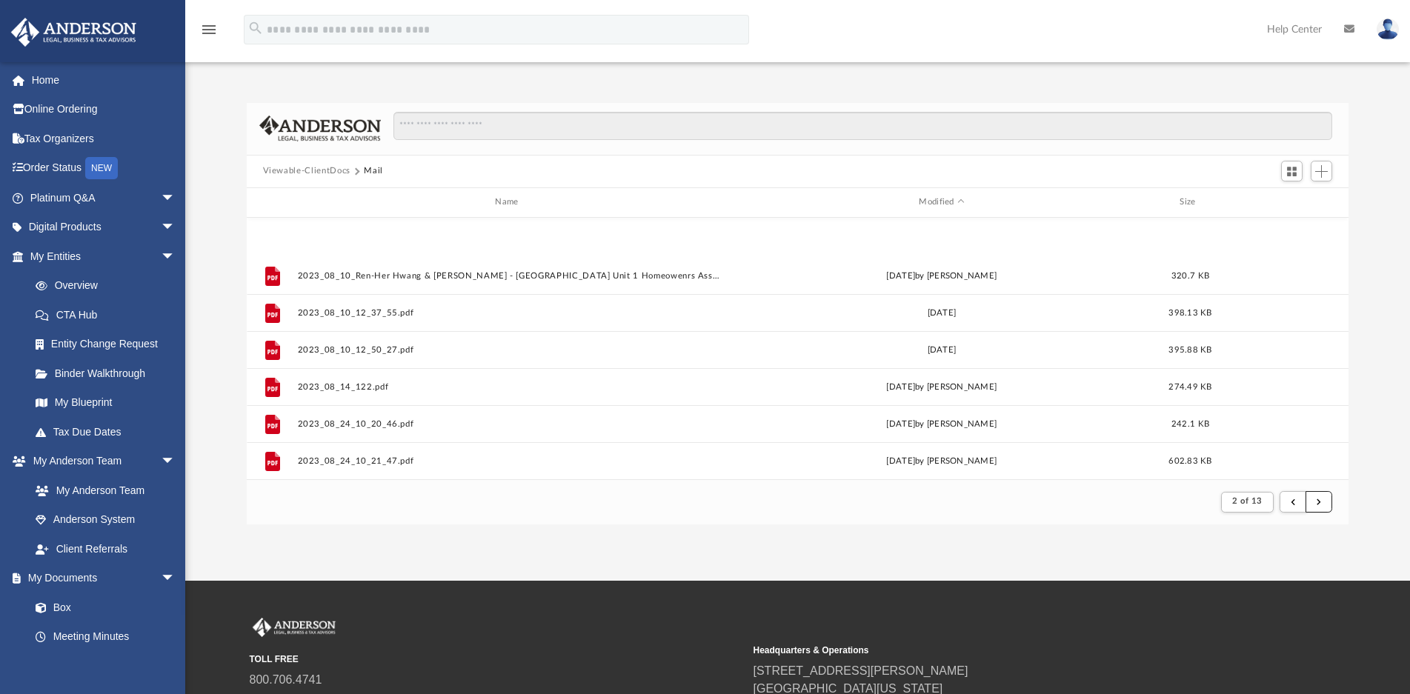
scroll to position [1591, 0]
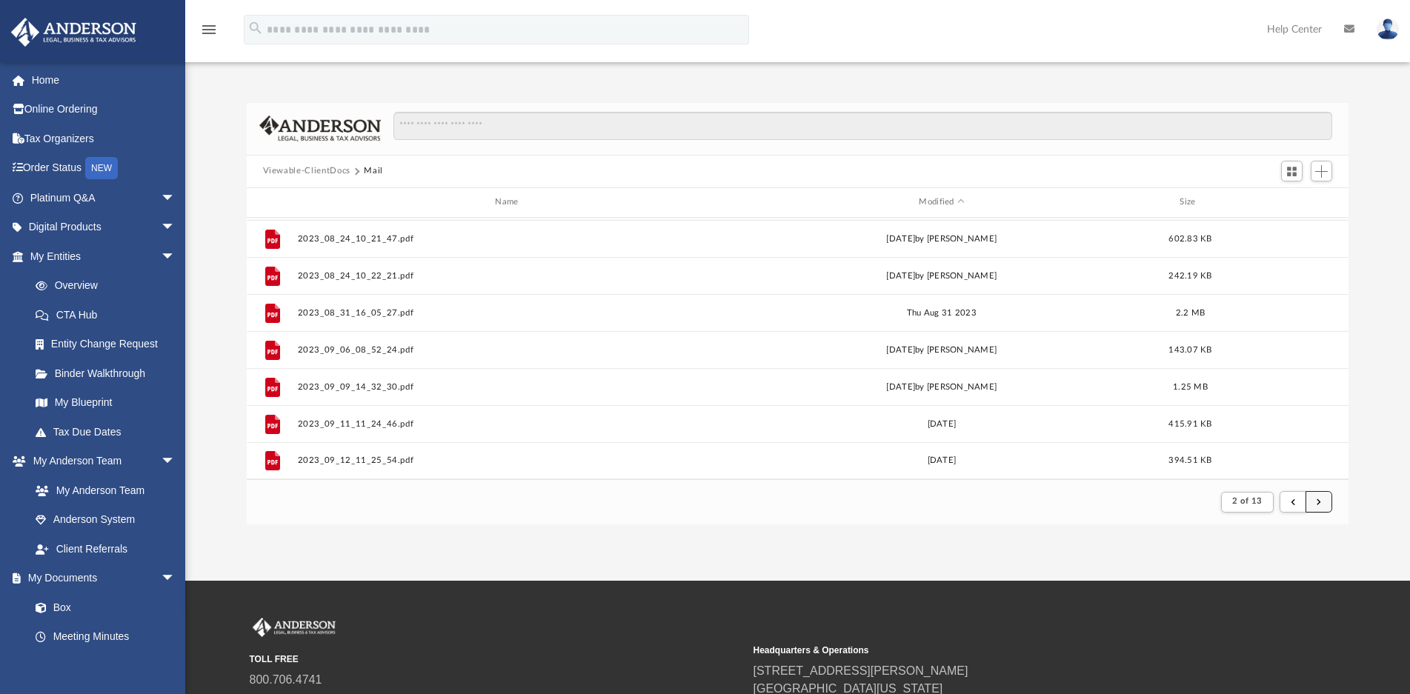
click at [1315, 500] on button "submit" at bounding box center [1318, 501] width 27 height 21
click at [1317, 501] on span "submit" at bounding box center [1318, 502] width 4 height 8
click at [1318, 500] on span "submit" at bounding box center [1318, 502] width 4 height 8
click at [1316, 502] on span "submit" at bounding box center [1318, 502] width 4 height 8
click at [1316, 502] on button "submit" at bounding box center [1318, 501] width 27 height 21
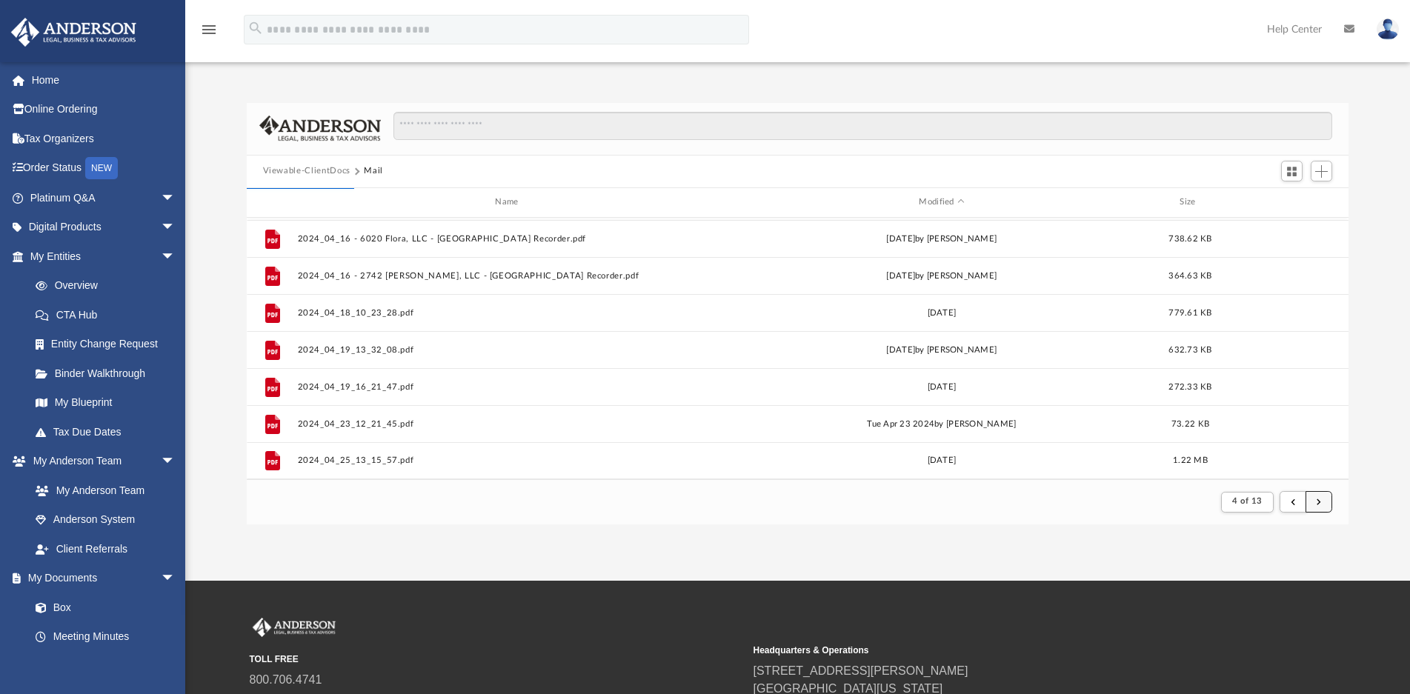
click at [1316, 502] on button "submit" at bounding box center [1318, 501] width 27 height 21
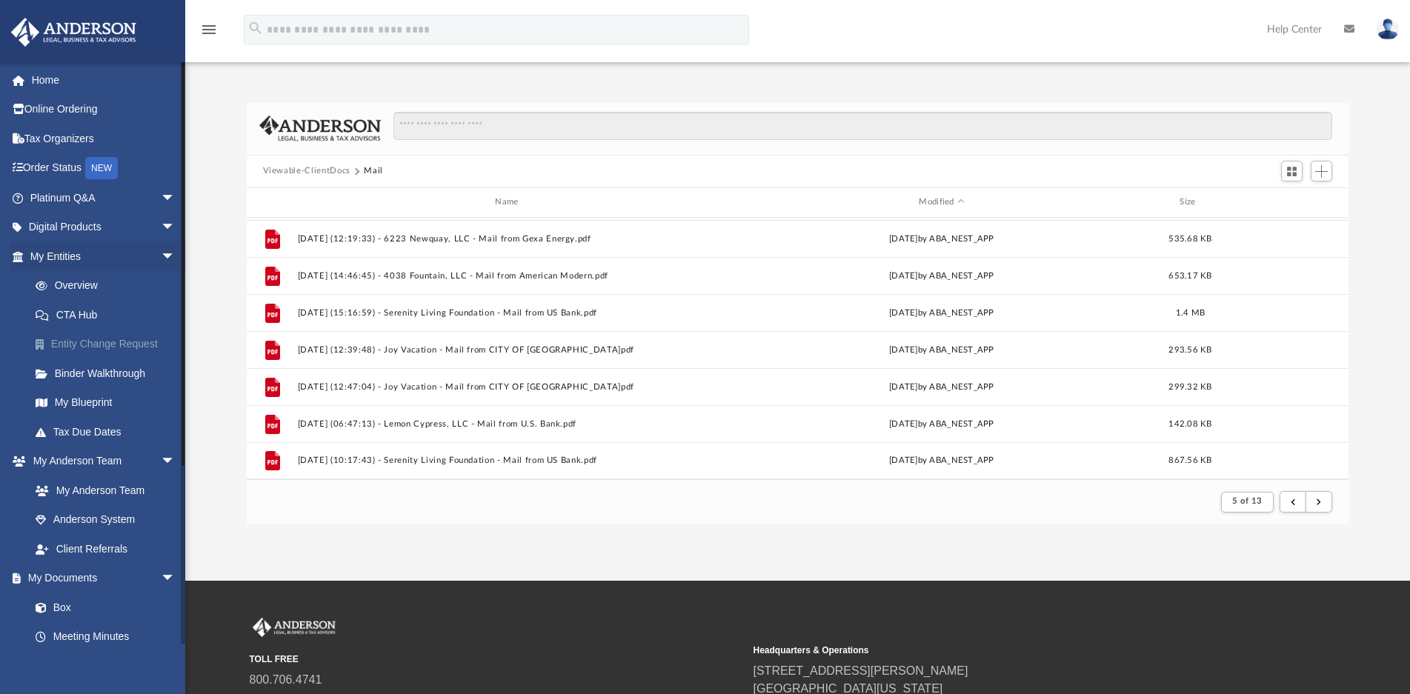
click at [73, 339] on link "Entity Change Request" at bounding box center [109, 345] width 177 height 30
click at [92, 284] on link "Overview" at bounding box center [109, 286] width 177 height 30
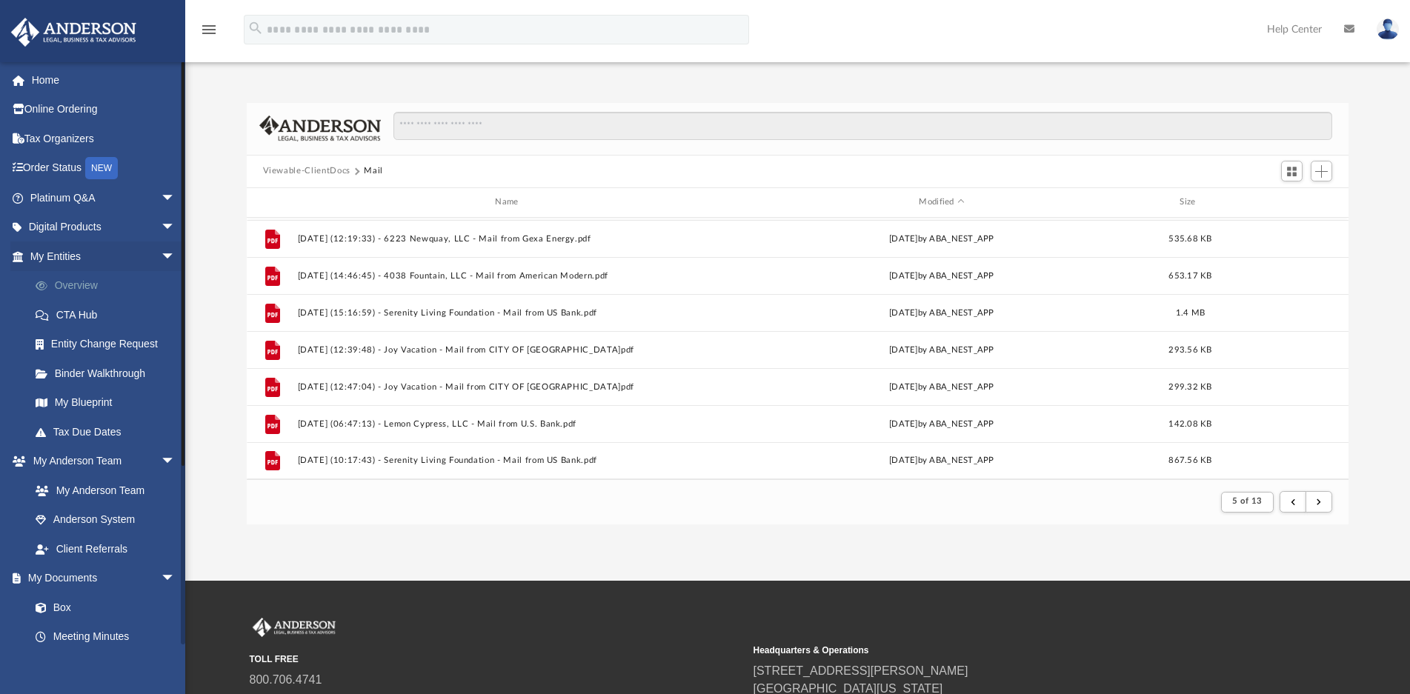
click at [70, 286] on link "Overview" at bounding box center [109, 286] width 177 height 30
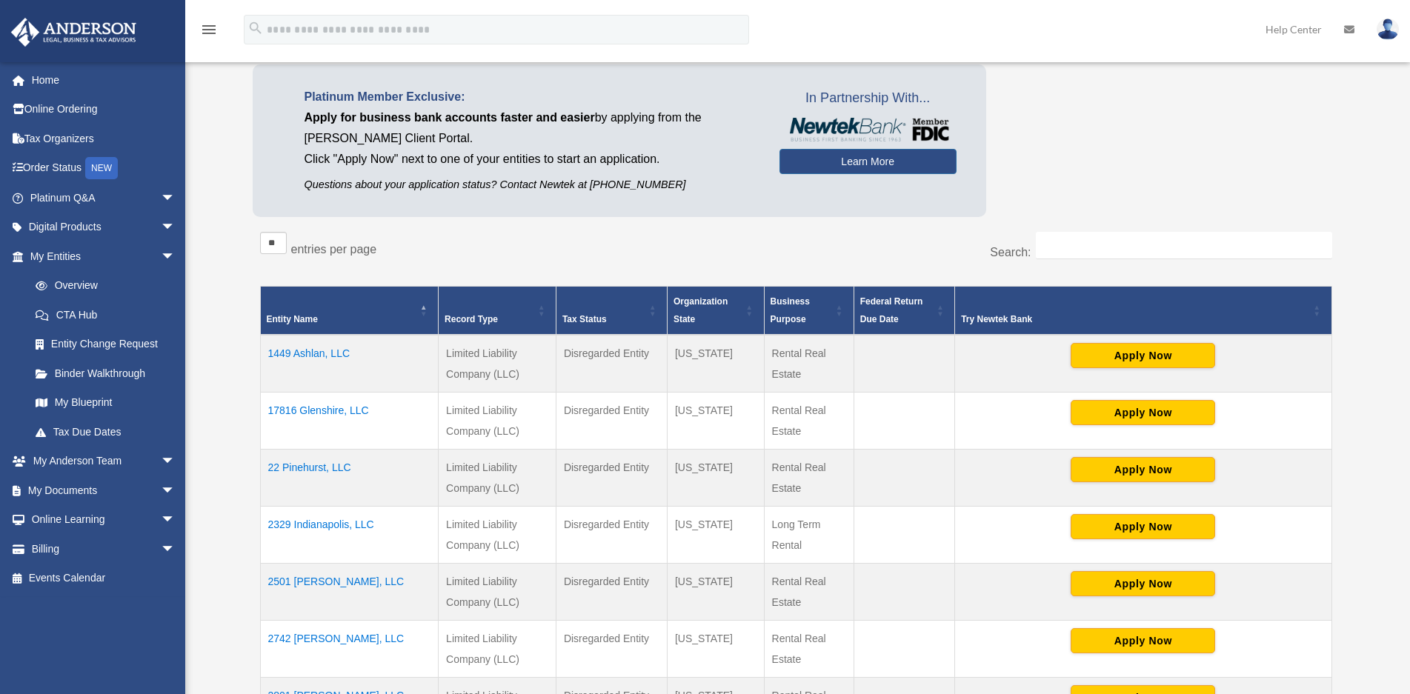
scroll to position [148, 0]
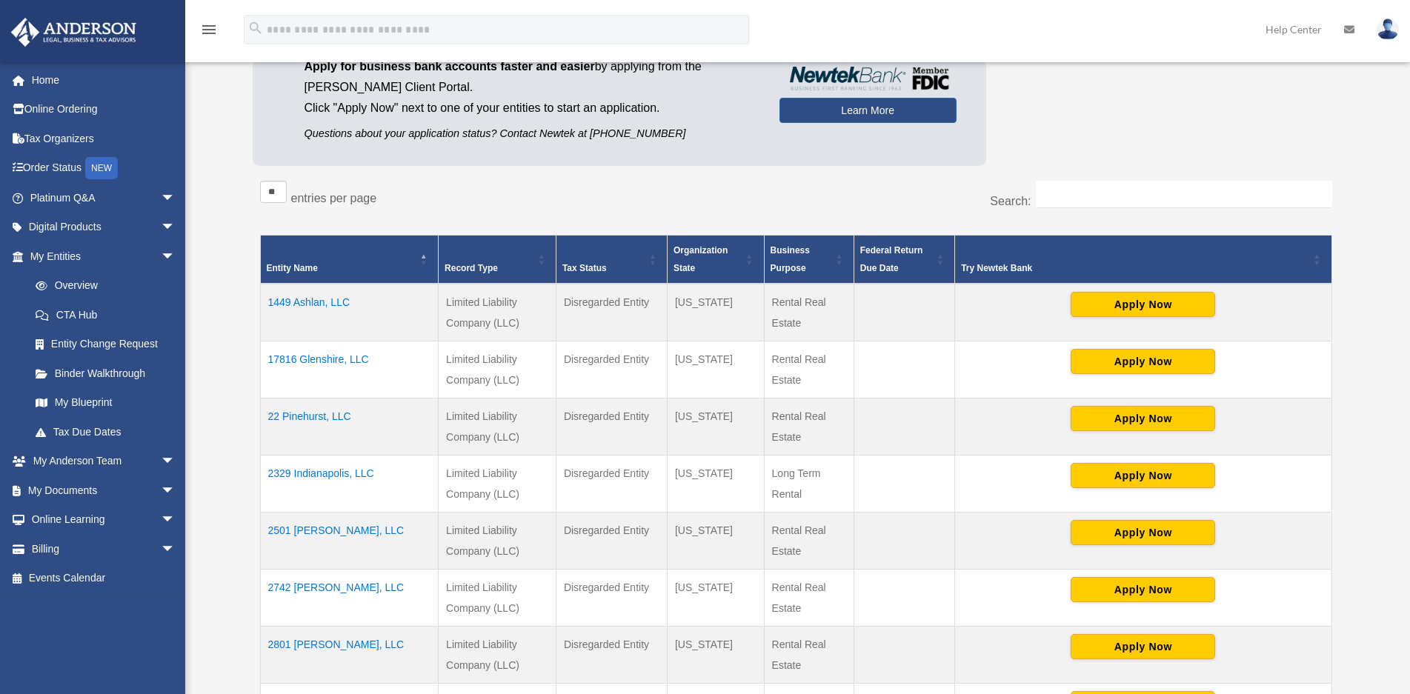
click at [333, 307] on td "1449 Ashlan, LLC" at bounding box center [349, 313] width 179 height 58
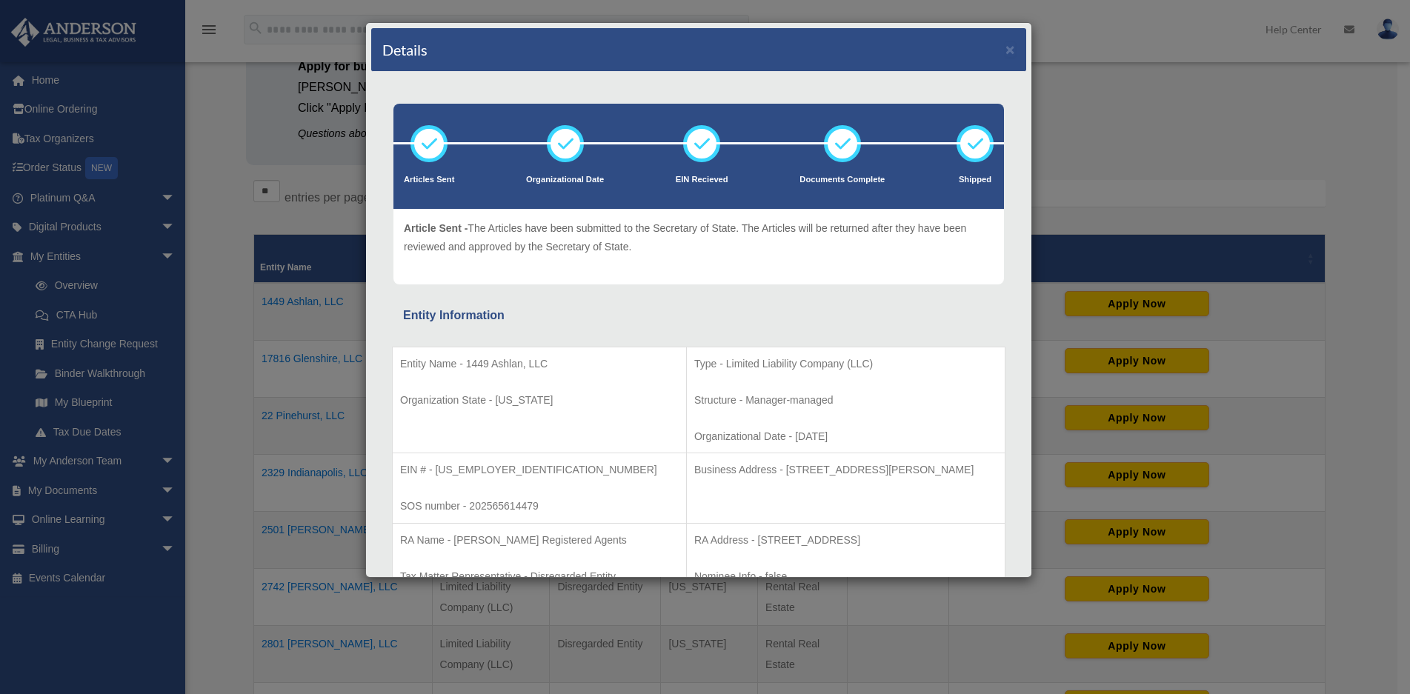
scroll to position [74, 0]
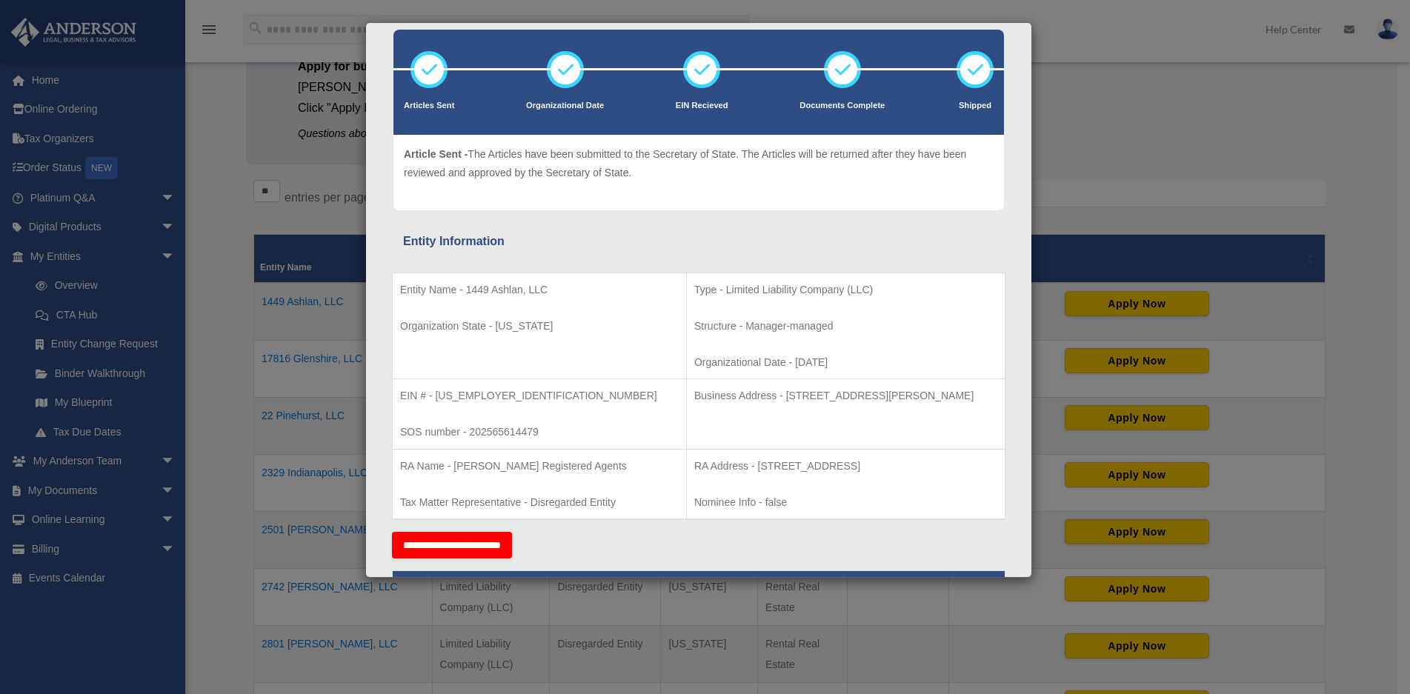
drag, startPoint x: 716, startPoint y: 399, endPoint x: 970, endPoint y: 399, distance: 254.1
click at [970, 399] on p "Business Address - [STREET_ADDRESS][PERSON_NAME]" at bounding box center [845, 396] width 303 height 19
copy p "[STREET_ADDRESS][PERSON_NAME]"
click at [811, 343] on td "Type - Limited Liability Company (LLC) Structure - Manager-managed Organization…" at bounding box center [845, 326] width 319 height 107
drag, startPoint x: 434, startPoint y: 395, endPoint x: 499, endPoint y: 395, distance: 65.2
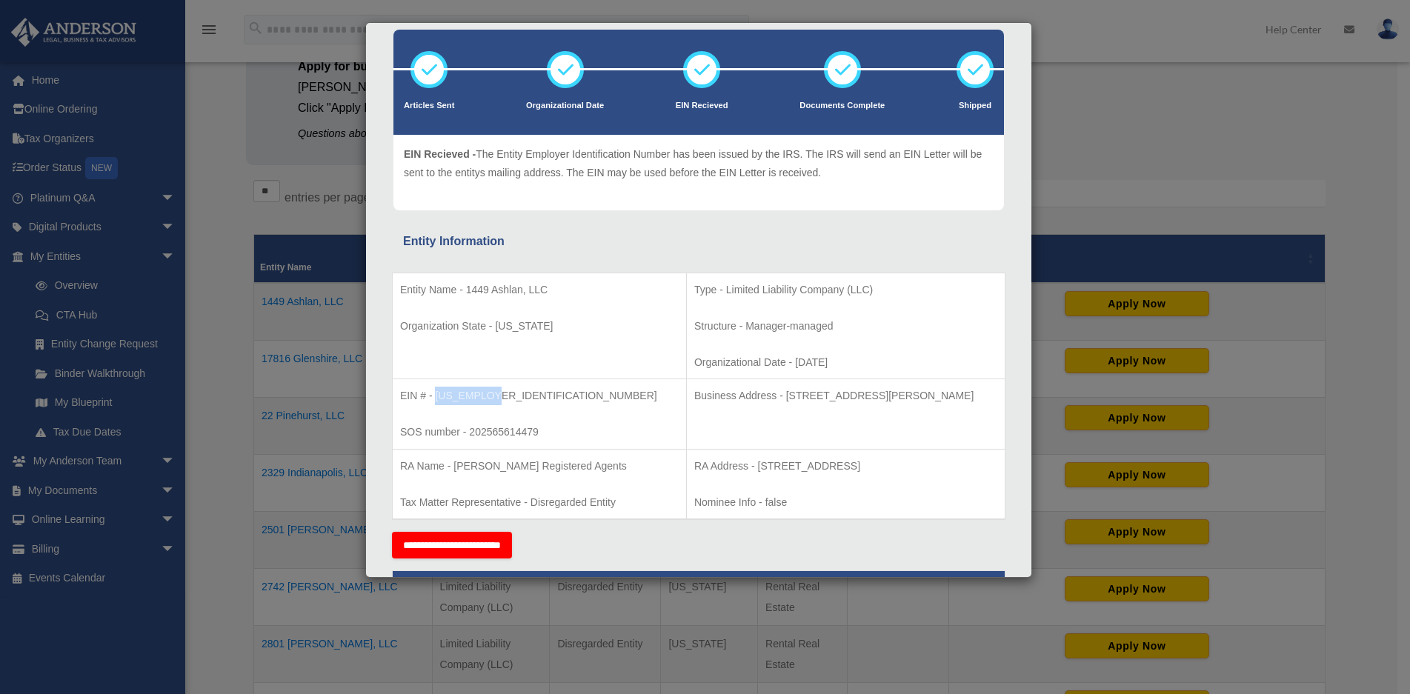
click at [499, 395] on p "EIN # - [US_EMPLOYER_IDENTIFICATION_NUMBER]" at bounding box center [539, 396] width 279 height 19
copy p "33-3190467"
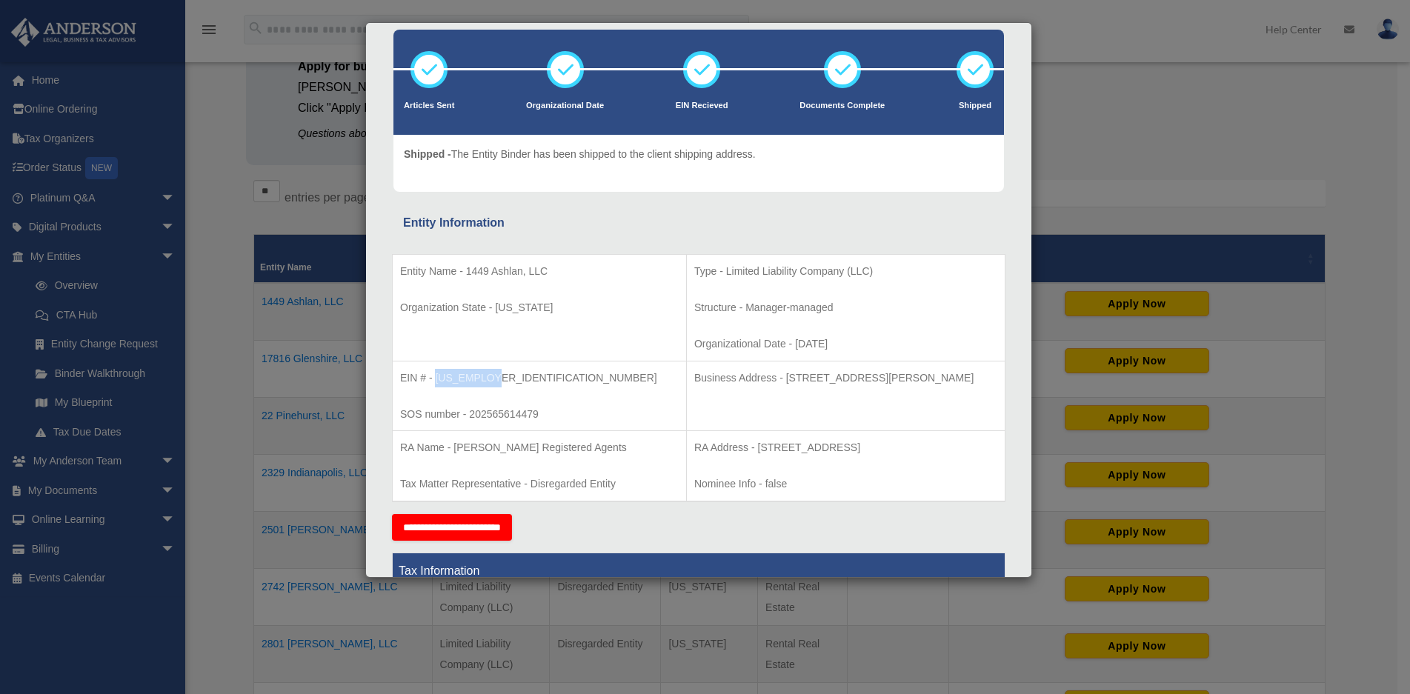
scroll to position [0, 0]
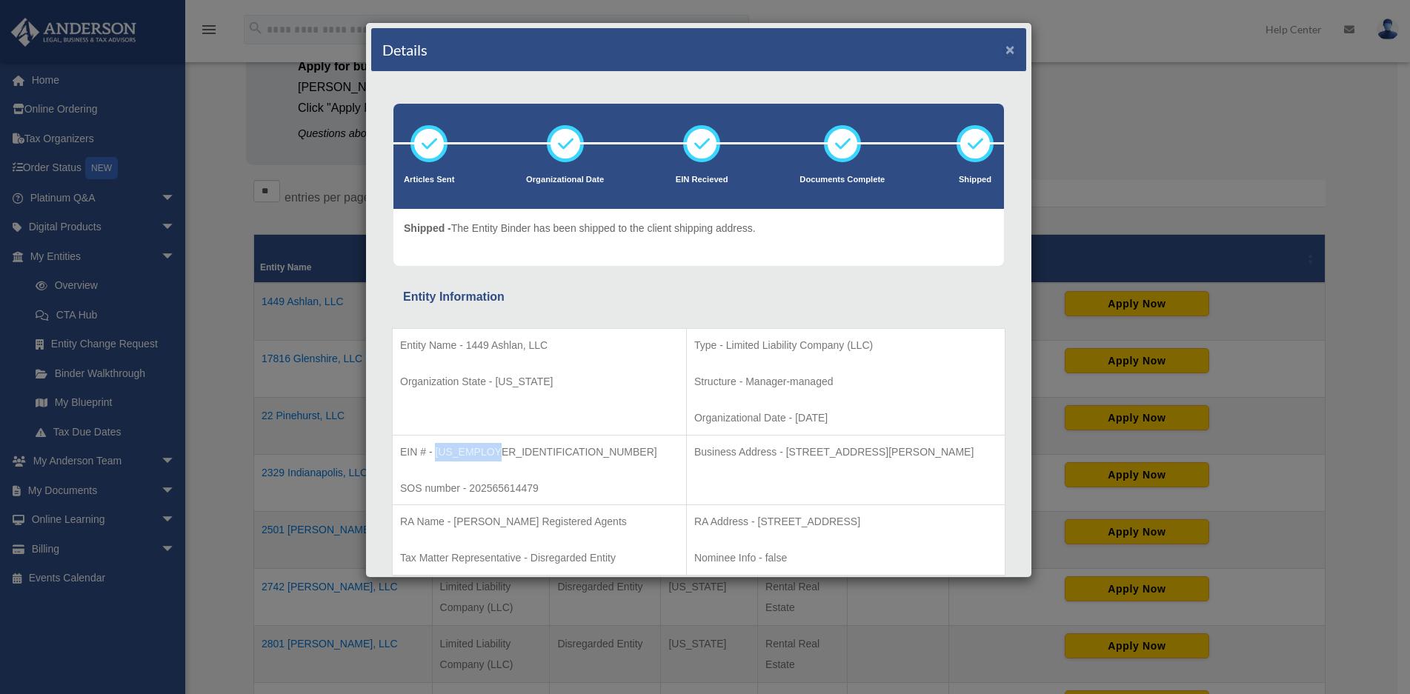
click at [1005, 46] on button "×" at bounding box center [1010, 49] width 10 height 16
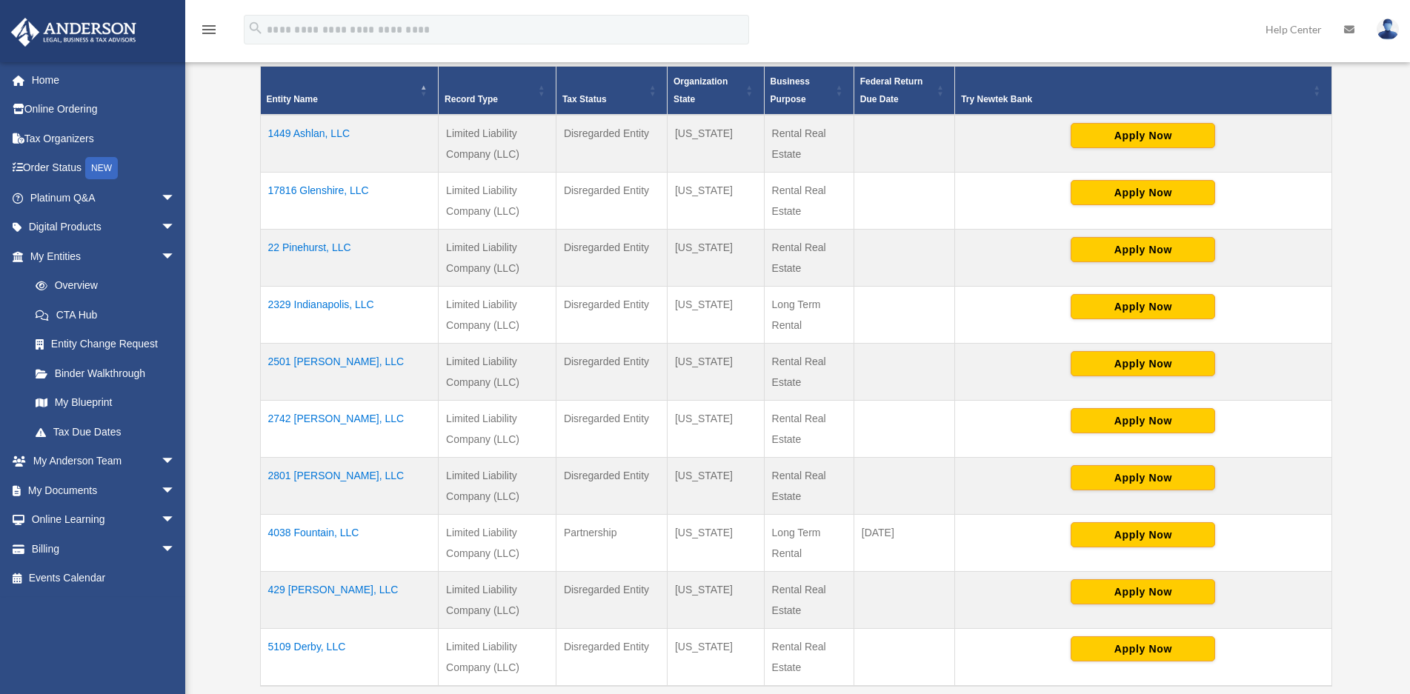
scroll to position [519, 0]
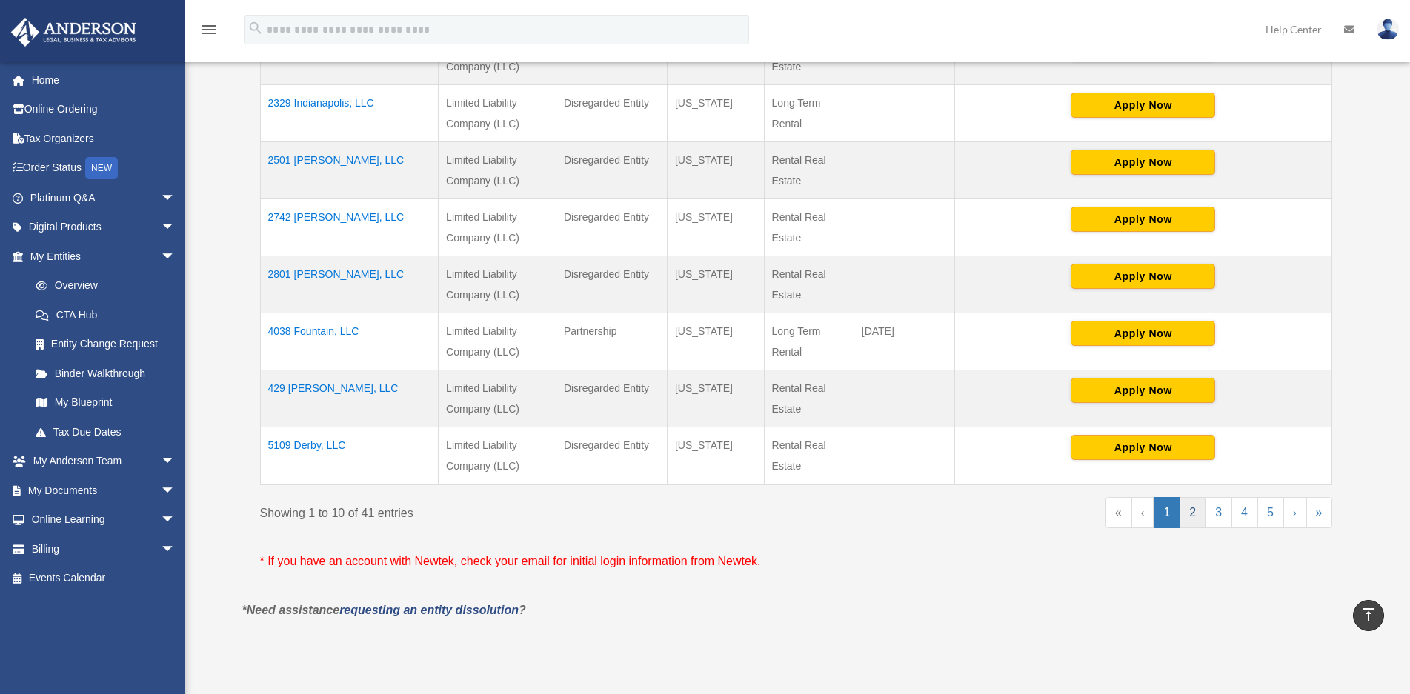
click at [1186, 512] on link "2" at bounding box center [1192, 512] width 26 height 31
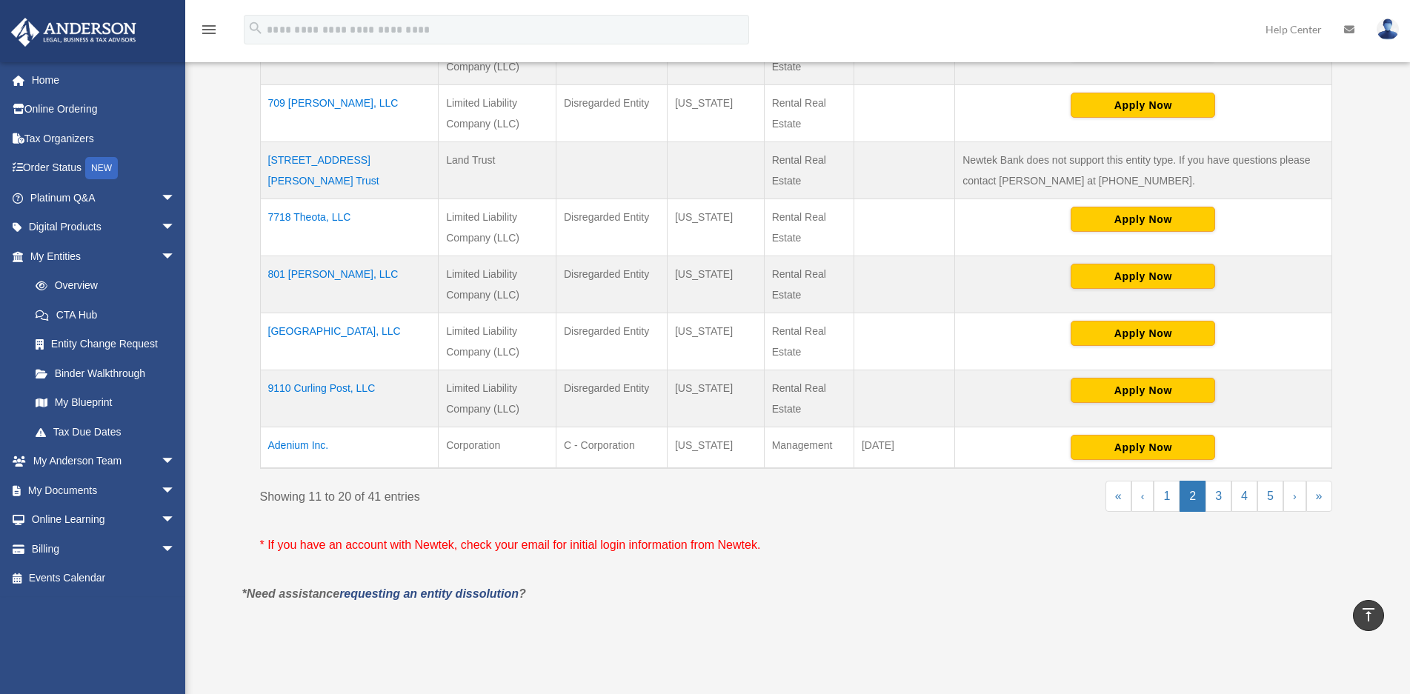
click at [359, 327] on td "8175 Kings Canyon, LLC" at bounding box center [349, 341] width 179 height 57
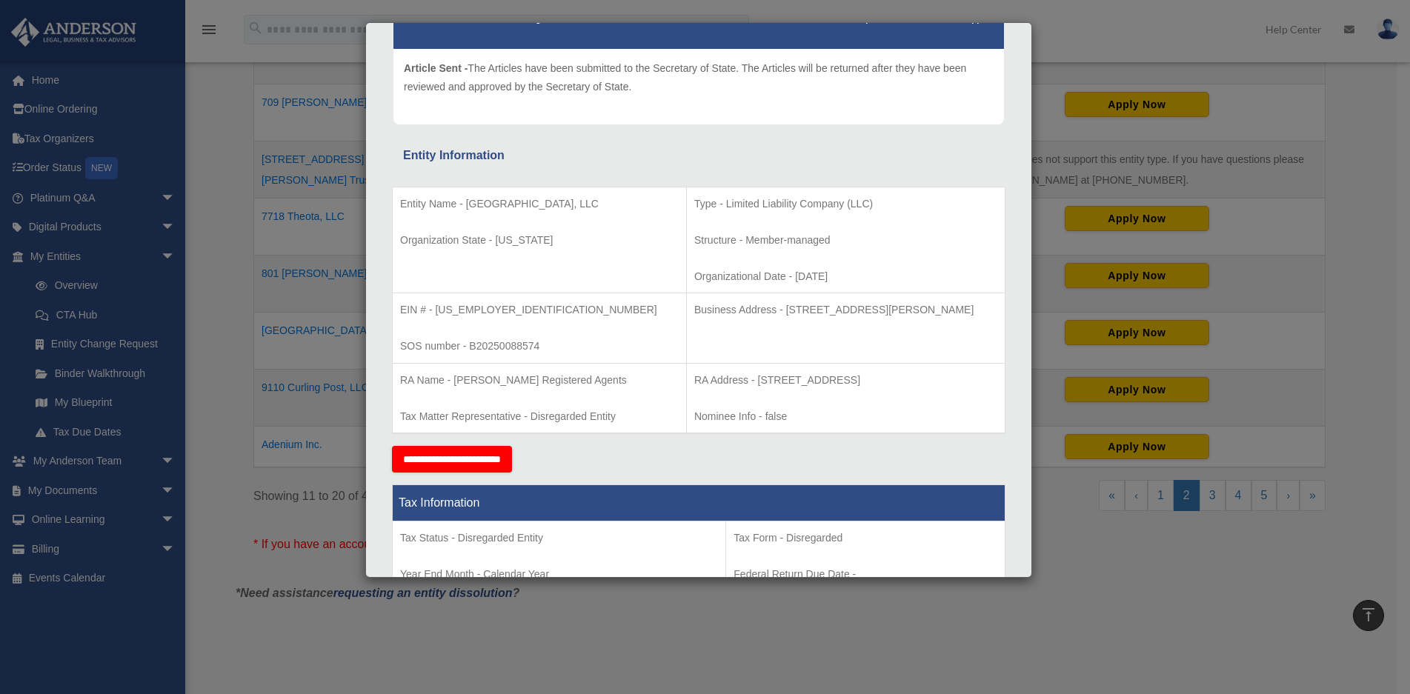
scroll to position [148, 0]
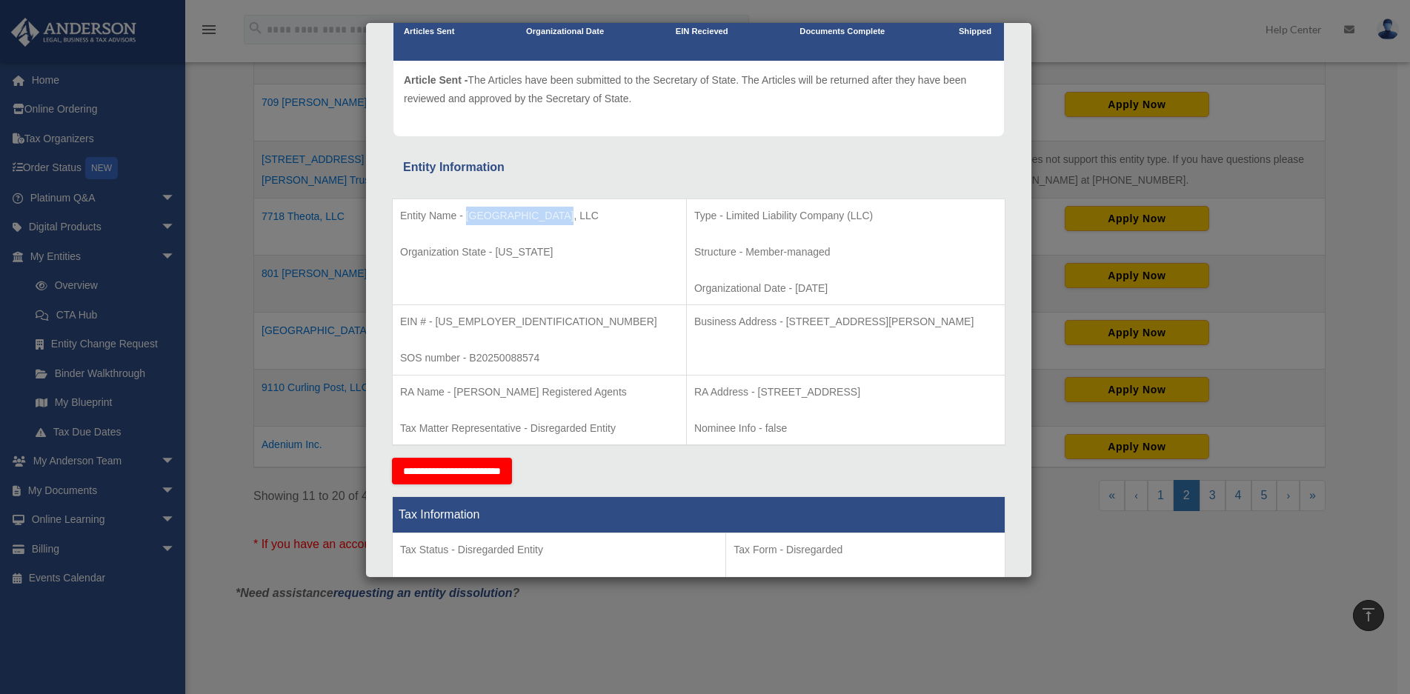
drag, startPoint x: 464, startPoint y: 216, endPoint x: 555, endPoint y: 219, distance: 90.4
click at [555, 219] on p "Entity Name - 8175 Kings Canyon, LLC" at bounding box center [539, 216] width 279 height 19
copy p "8175 Kings Canyon"
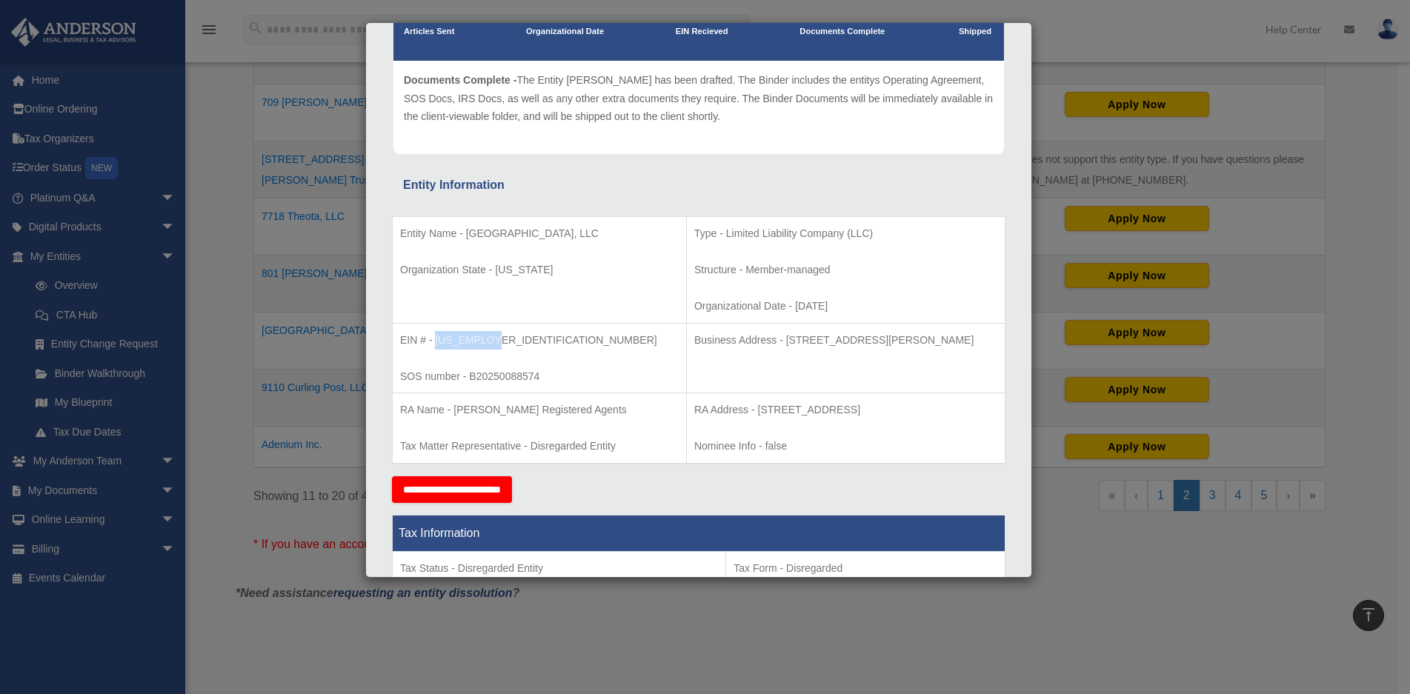
drag, startPoint x: 436, startPoint y: 342, endPoint x: 507, endPoint y: 337, distance: 71.3
click at [507, 337] on p "EIN # - 33-4755899" at bounding box center [539, 340] width 279 height 19
copy p "33-4755899"
click at [896, 297] on p "Organizational Date - 2025-04-23" at bounding box center [845, 306] width 303 height 19
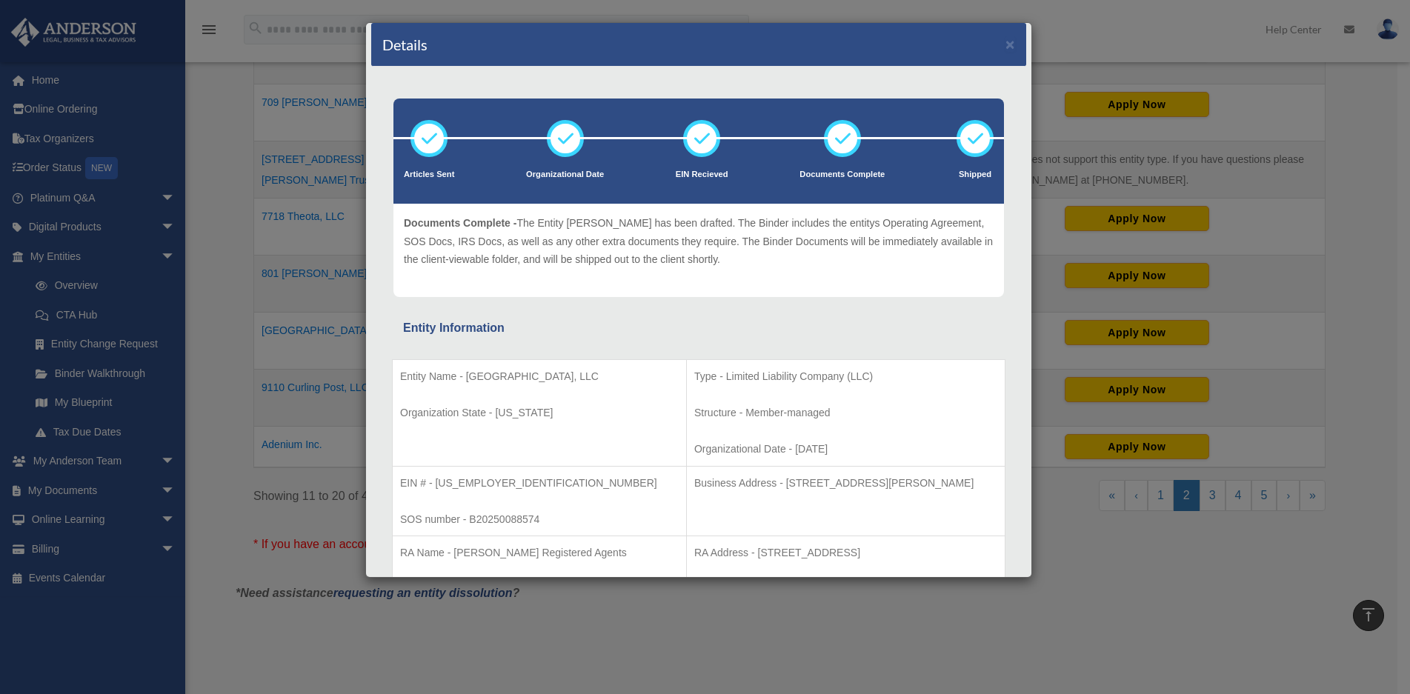
scroll to position [0, 0]
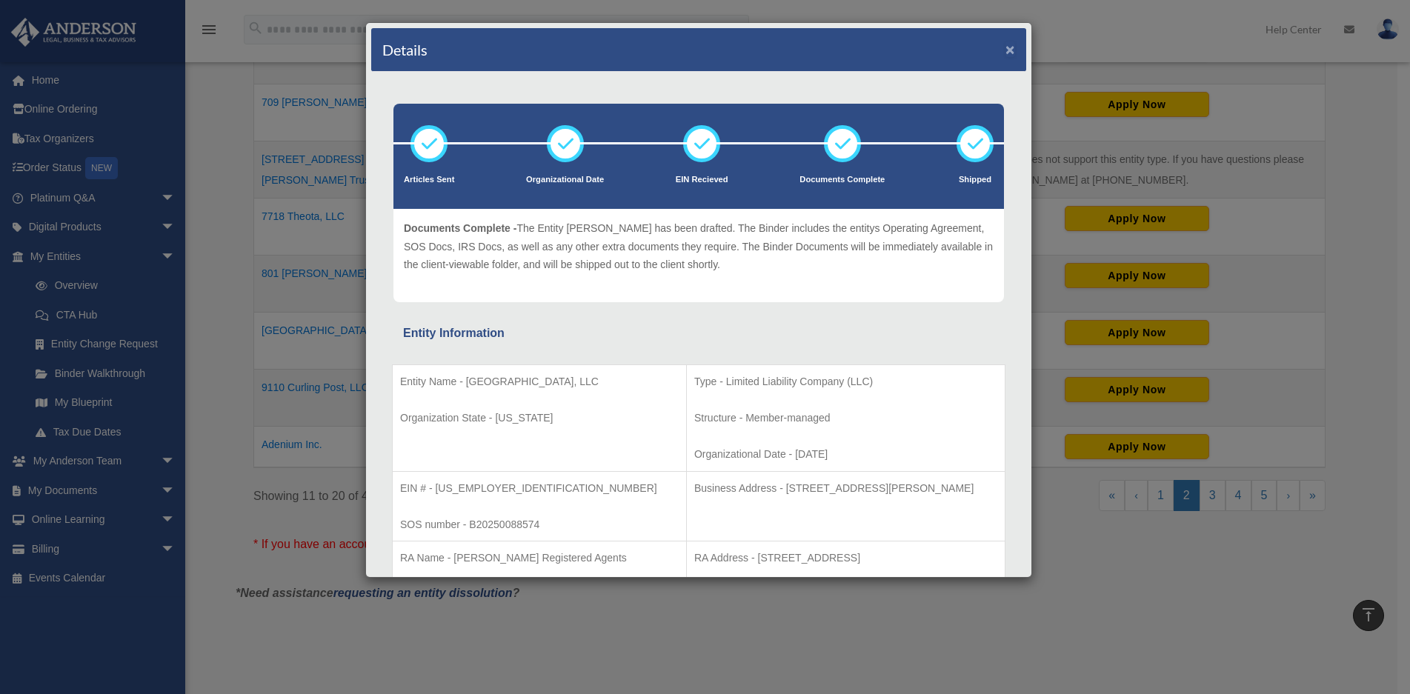
click at [1005, 46] on button "×" at bounding box center [1010, 49] width 10 height 16
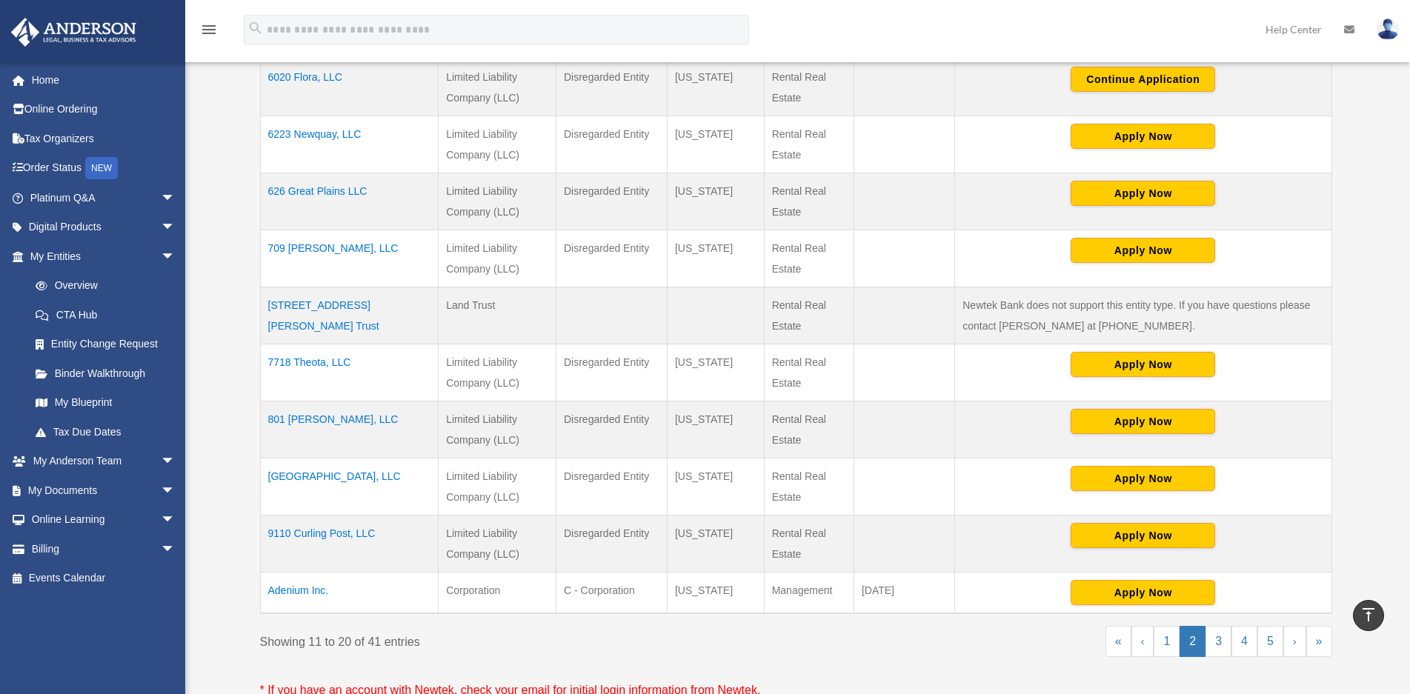
scroll to position [370, 0]
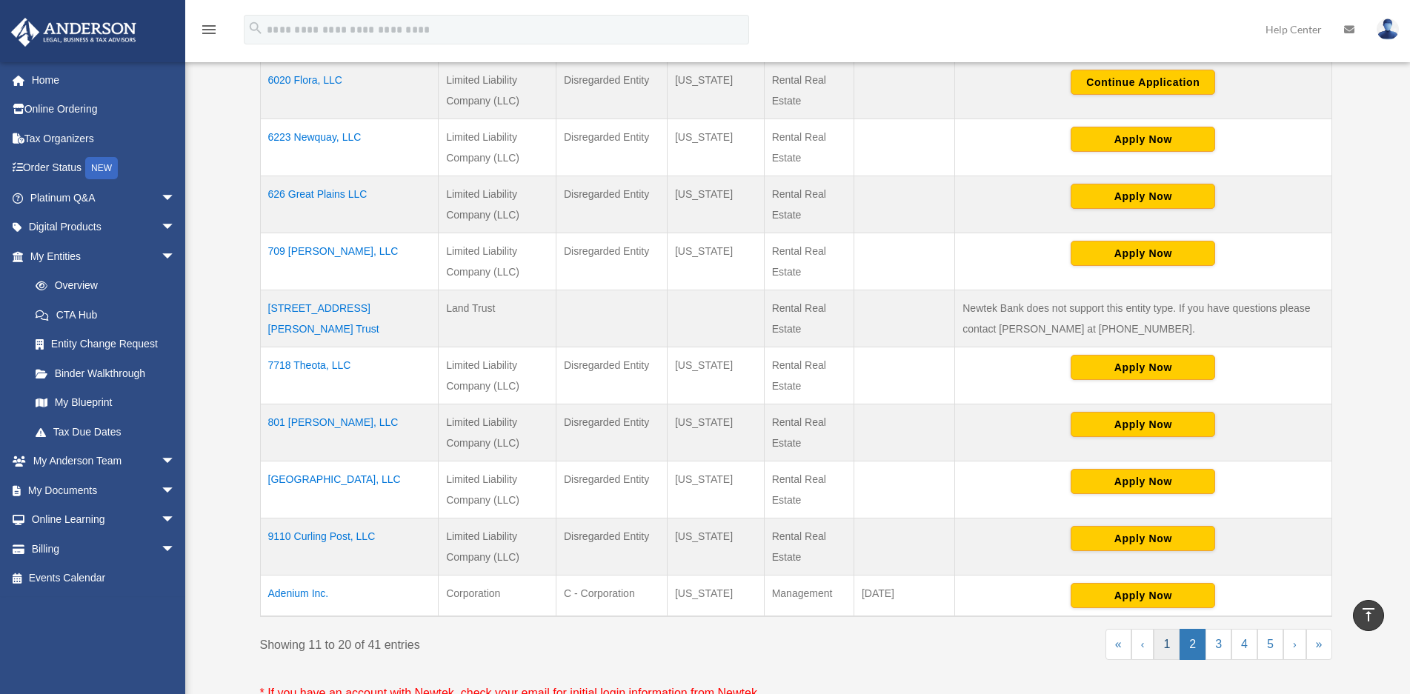
click at [1161, 649] on link "1" at bounding box center [1166, 644] width 26 height 31
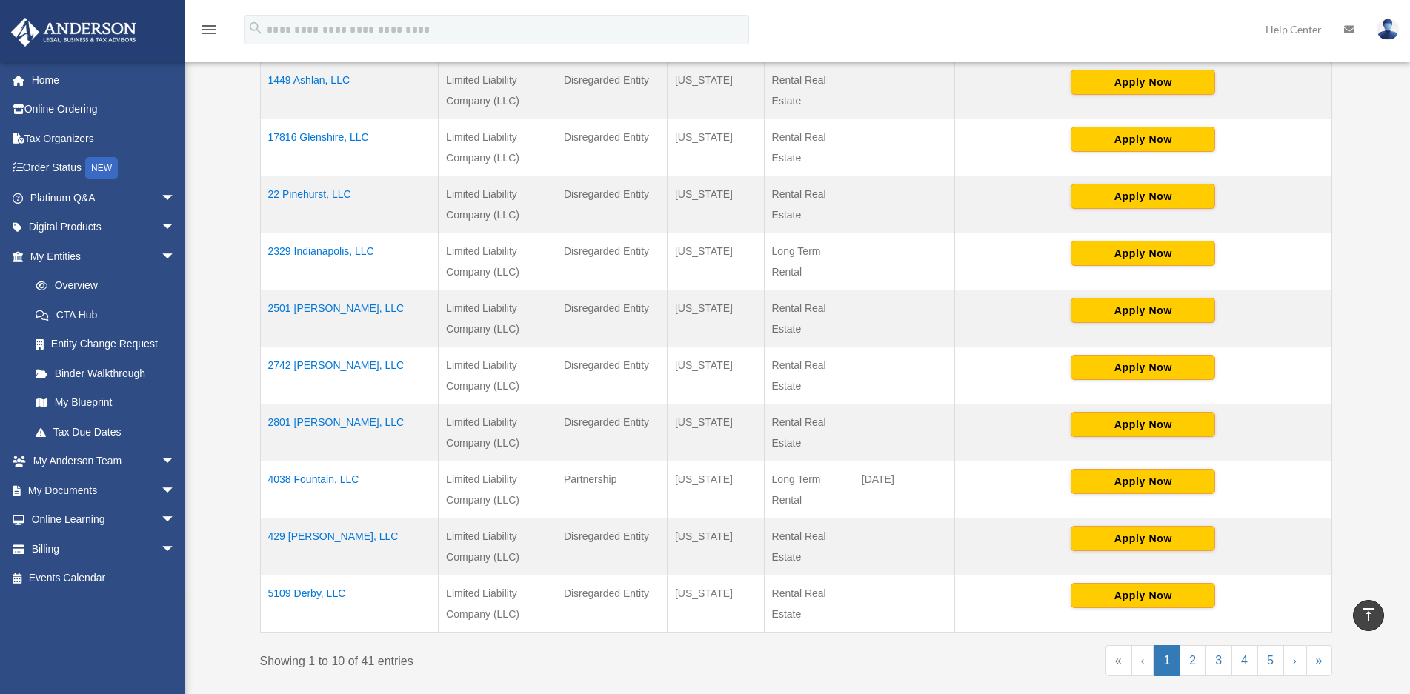
click at [301, 80] on td "1449 Ashlan, LLC" at bounding box center [349, 90] width 179 height 58
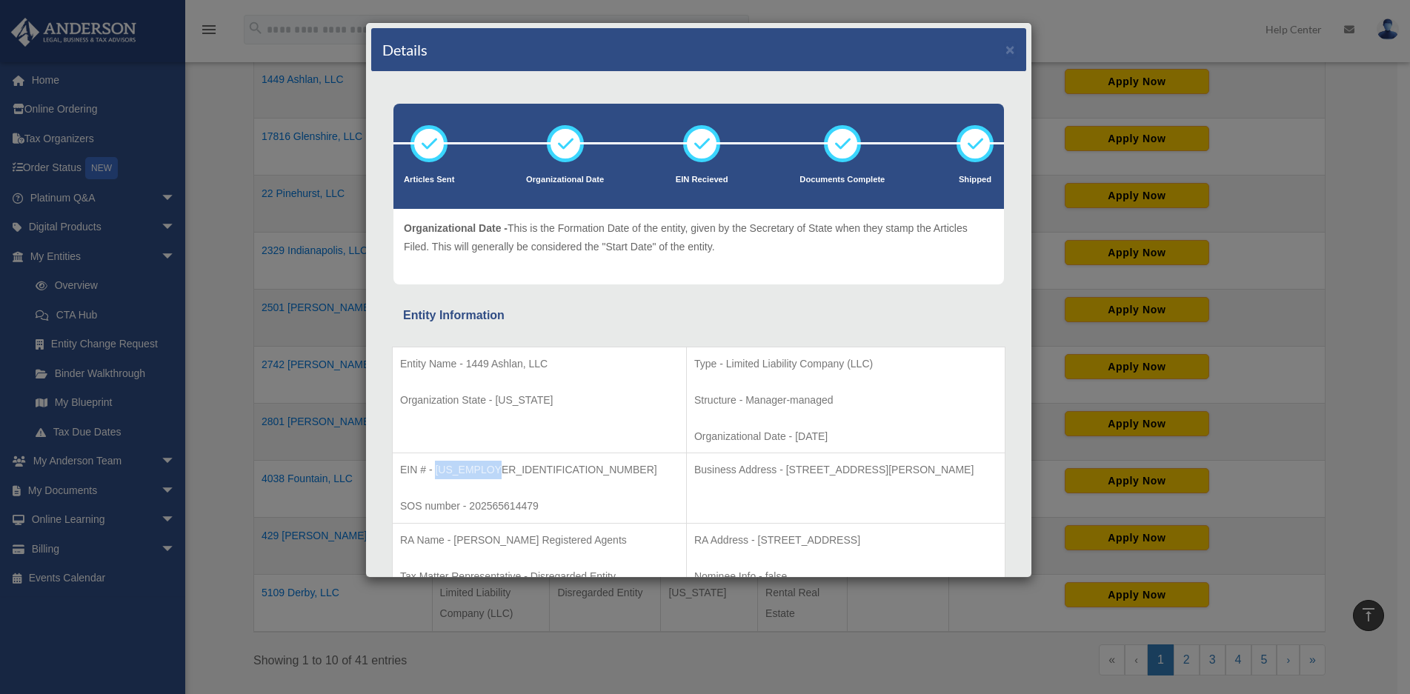
drag, startPoint x: 436, startPoint y: 473, endPoint x: 502, endPoint y: 470, distance: 66.0
click at [502, 470] on p "EIN # - 33-3190467" at bounding box center [539, 470] width 279 height 19
copy p "33-3190467"
